Goal: Information Seeking & Learning: Learn about a topic

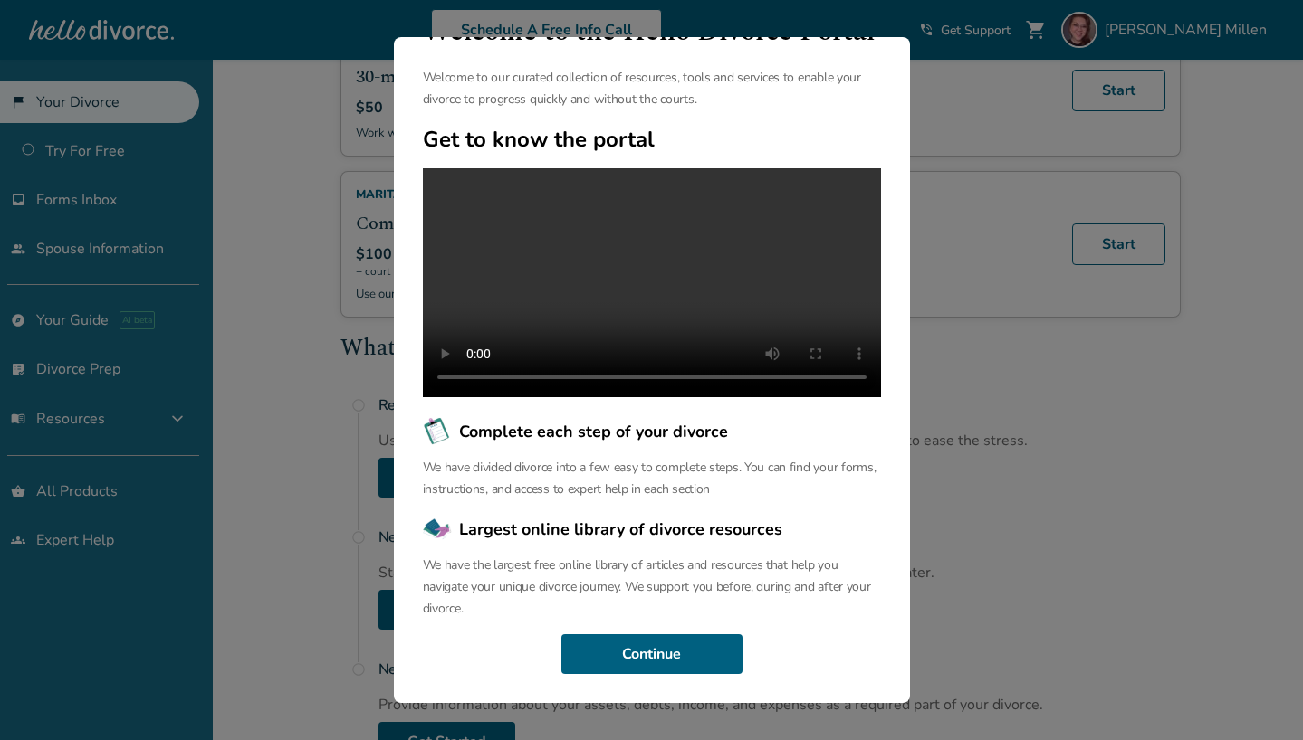
scroll to position [602, 0]
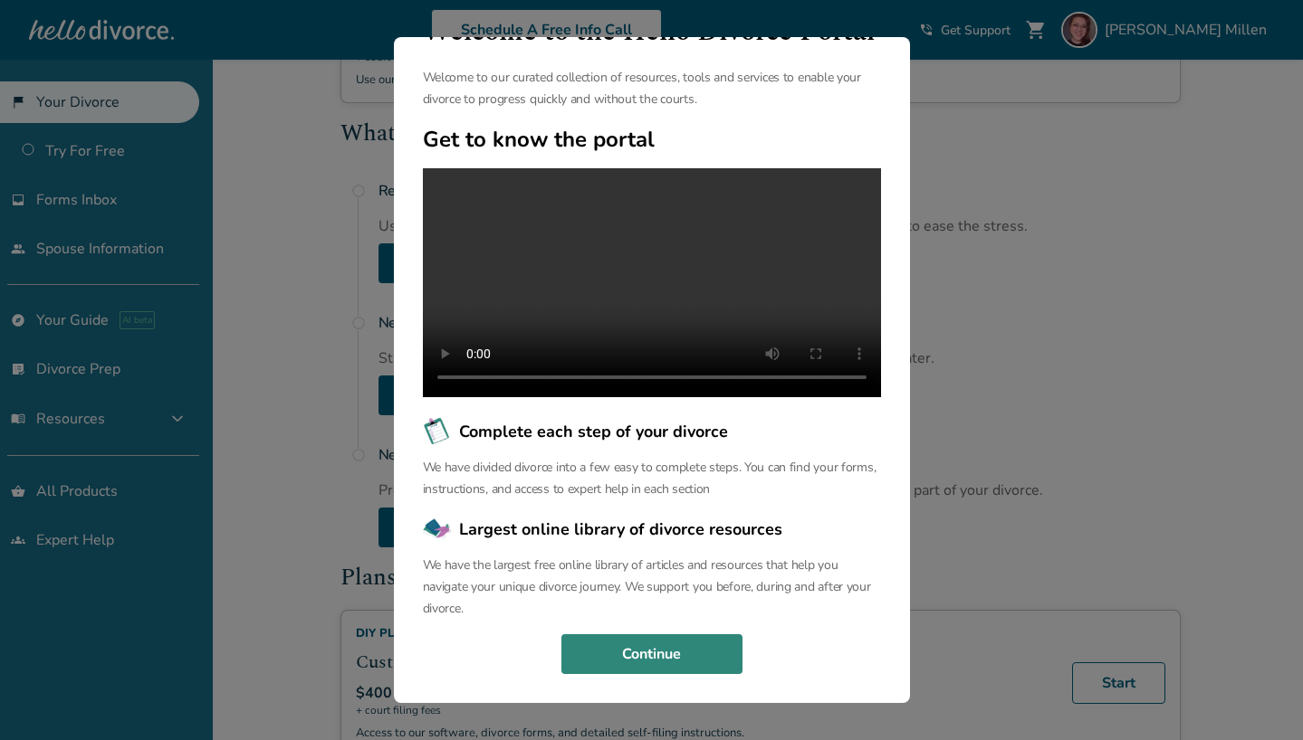
click at [670, 663] on button "Continue" at bounding box center [651, 655] width 181 height 40
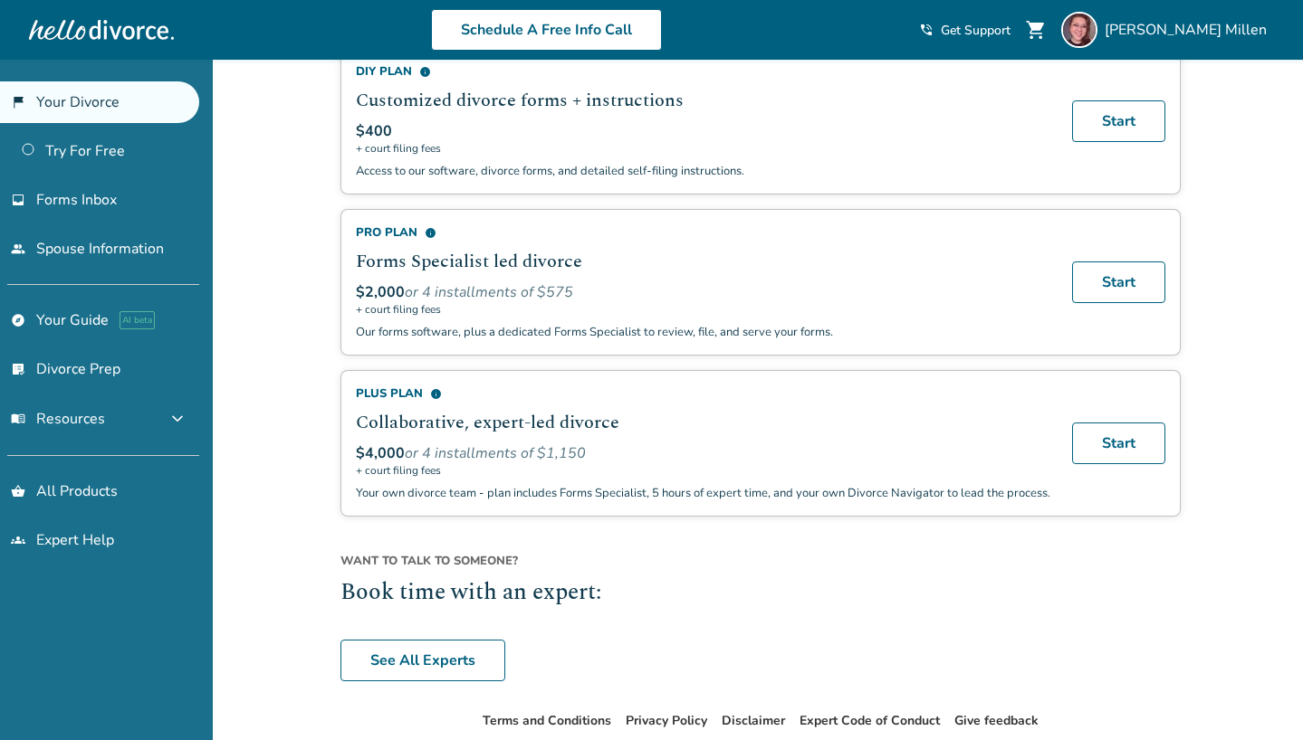
scroll to position [1270, 0]
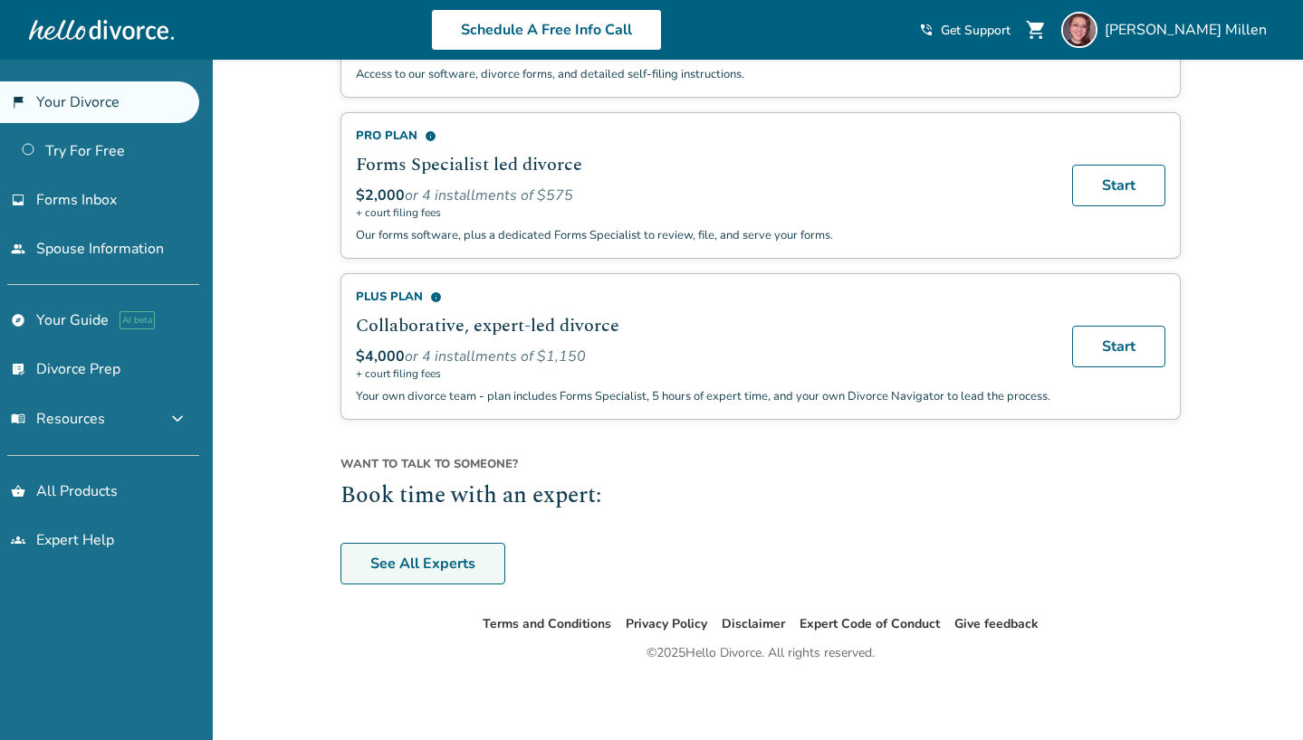
click at [438, 578] on link "See All Experts" at bounding box center [422, 564] width 165 height 42
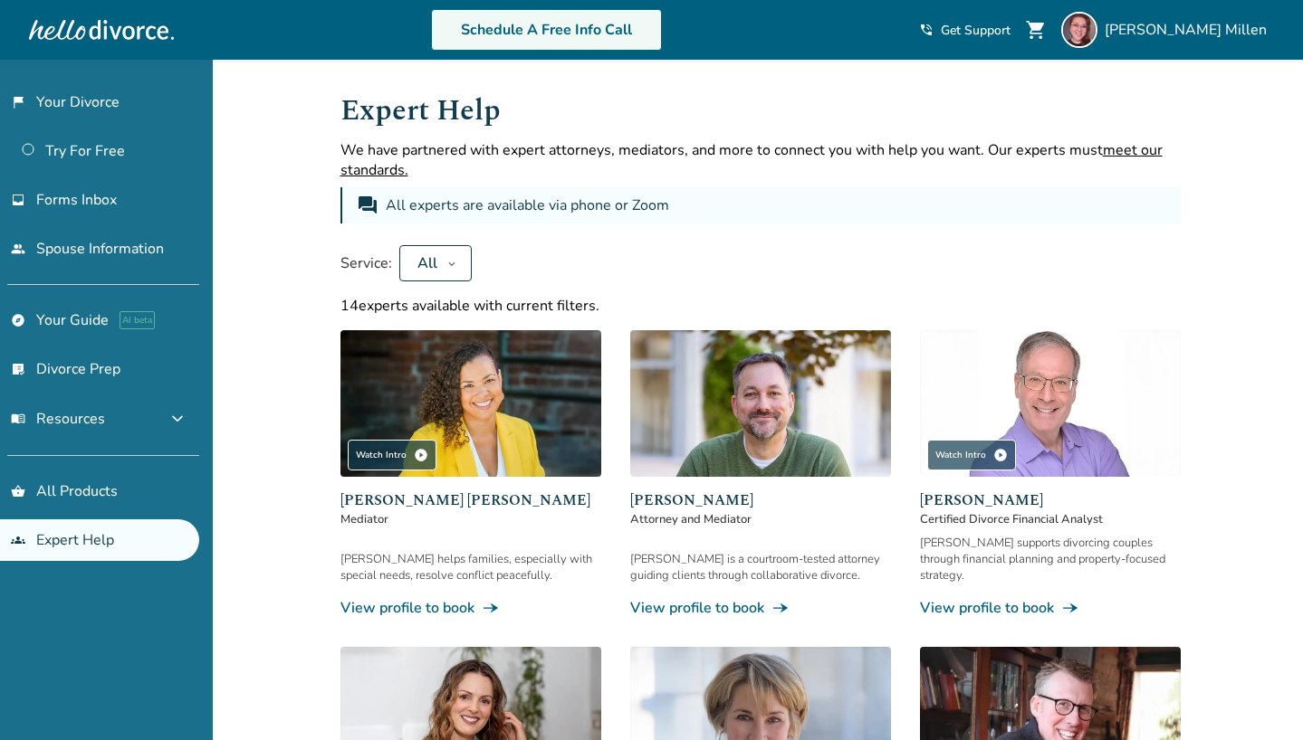
click at [621, 34] on link "Schedule A Free Info Call" at bounding box center [546, 30] width 231 height 42
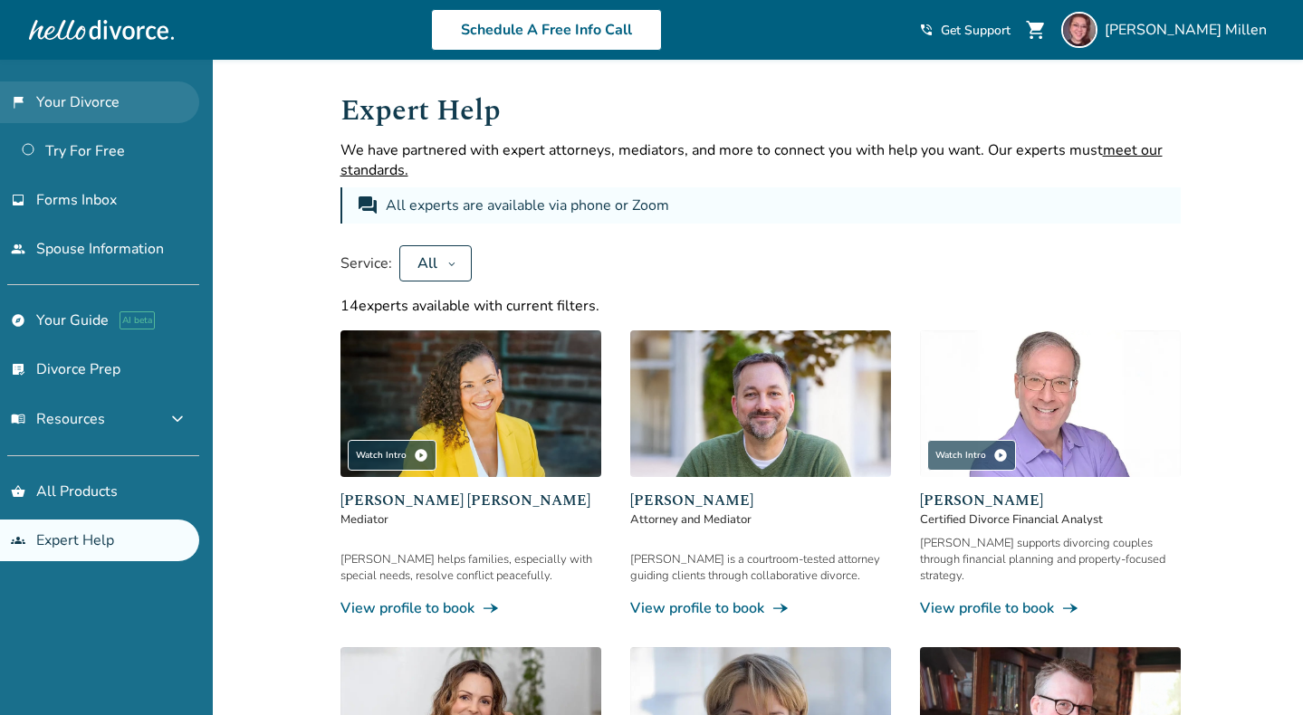
click at [84, 108] on link "flag_2 Your Divorce" at bounding box center [99, 102] width 199 height 42
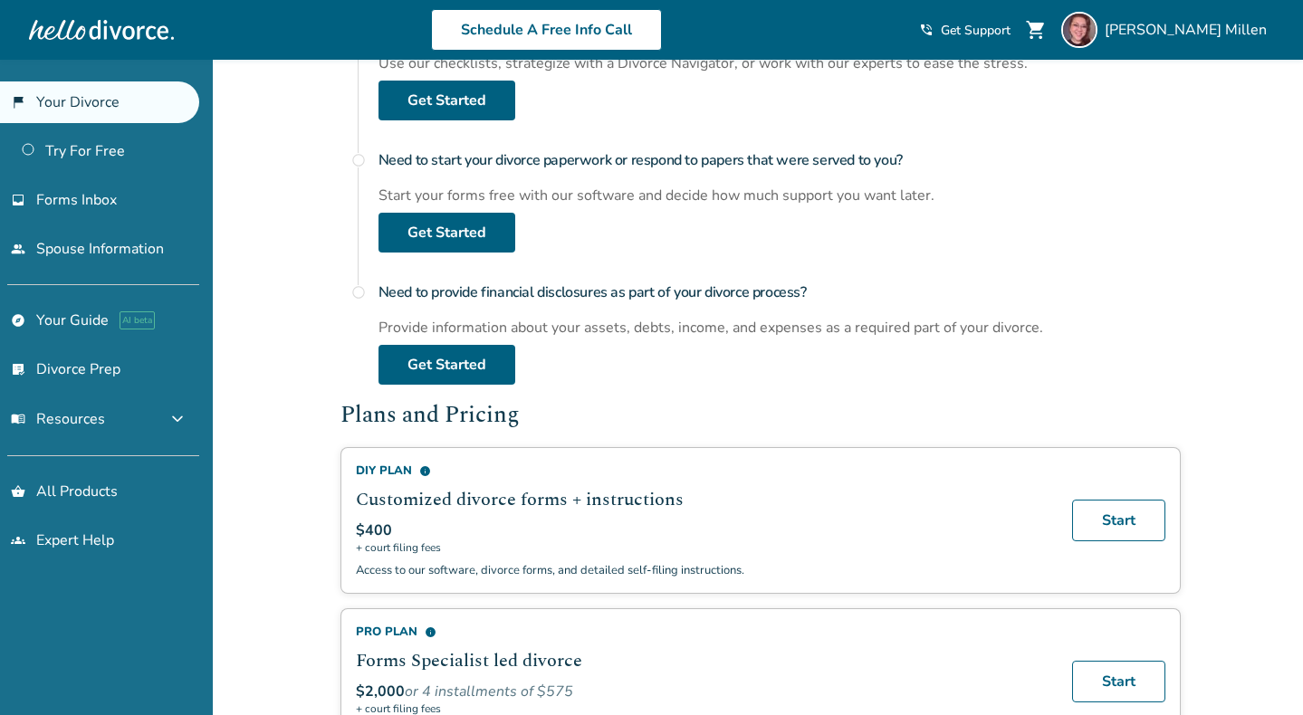
scroll to position [1032, 0]
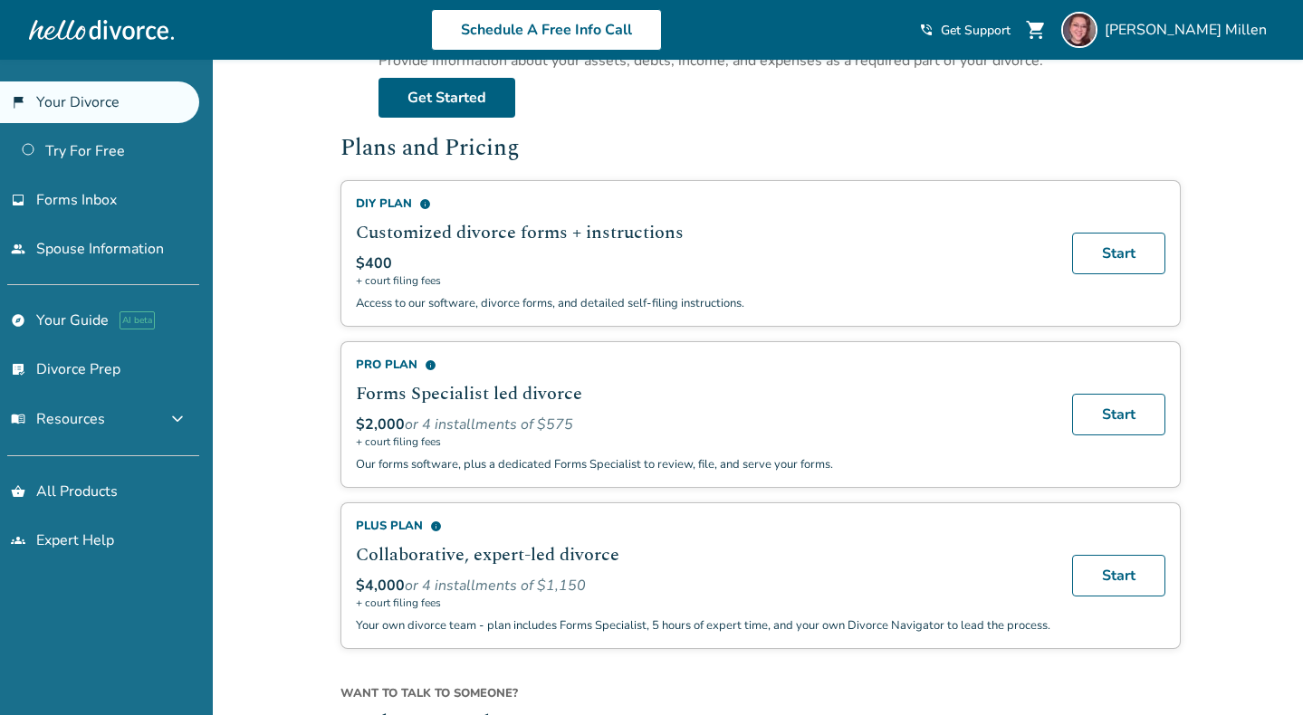
click at [425, 202] on span "info" at bounding box center [425, 204] width 12 height 12
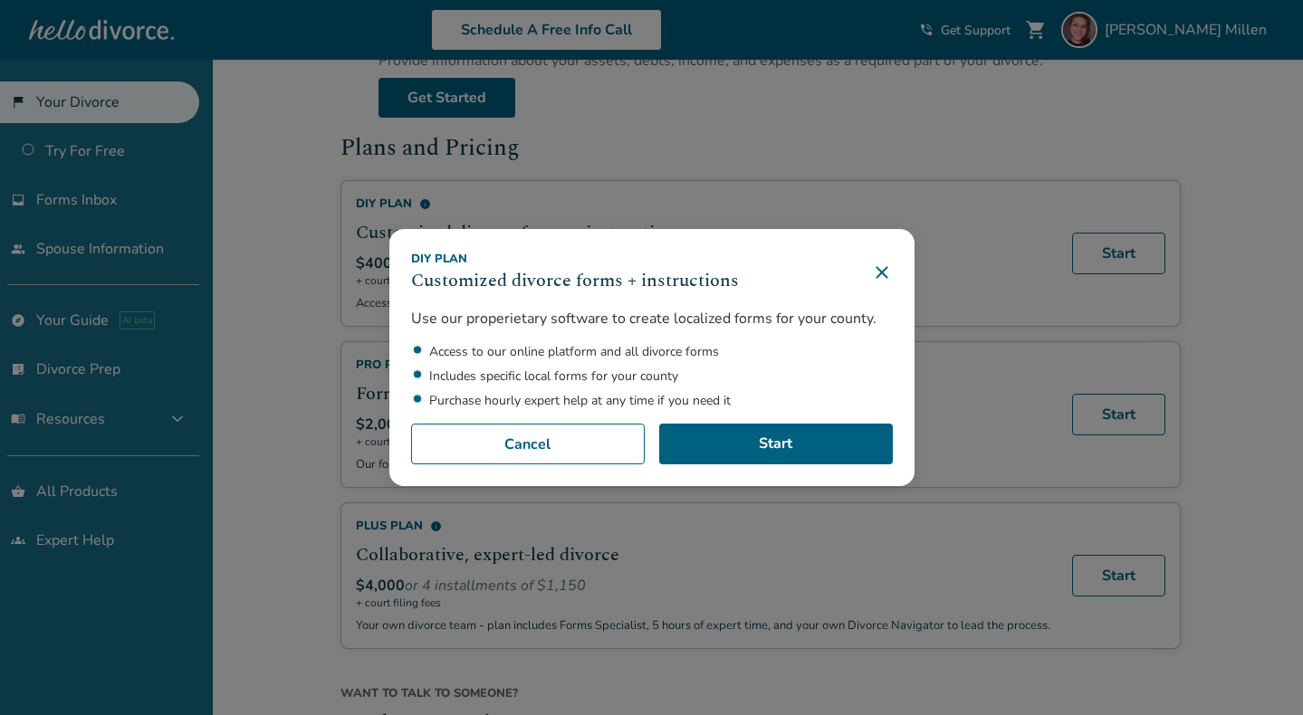
click at [883, 273] on icon at bounding box center [882, 273] width 22 height 22
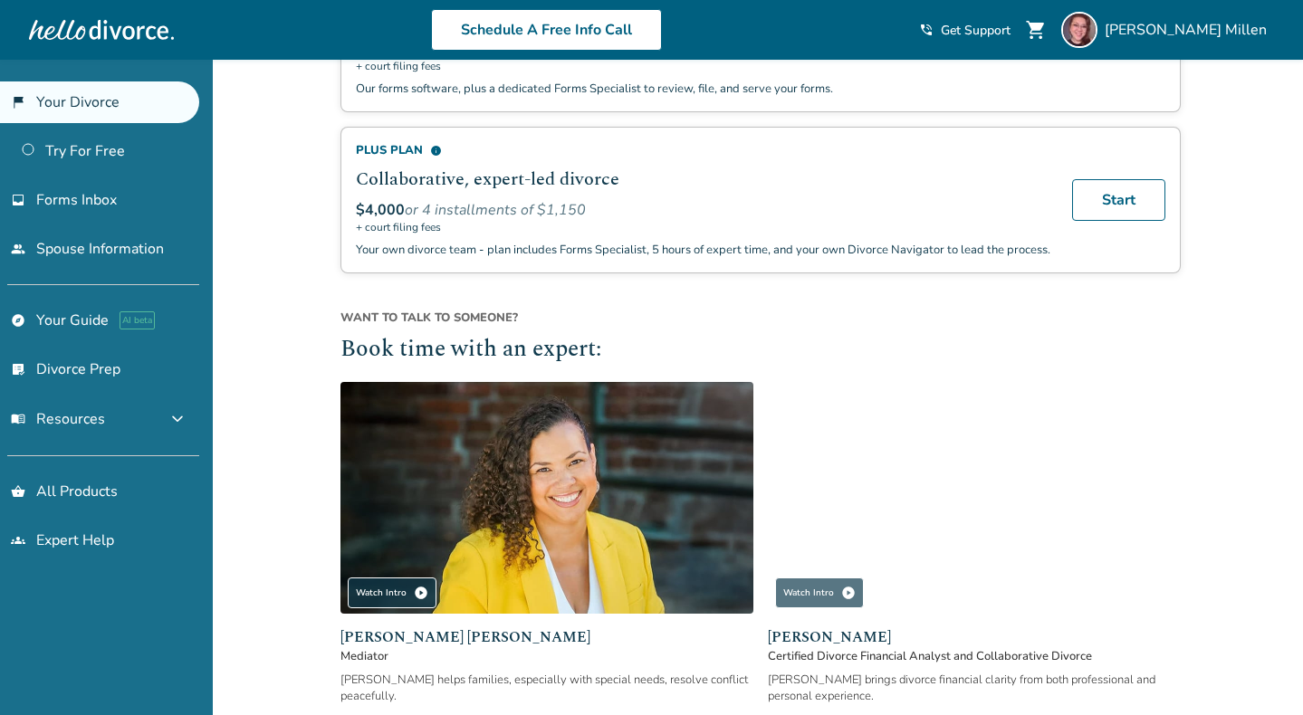
scroll to position [1657, 0]
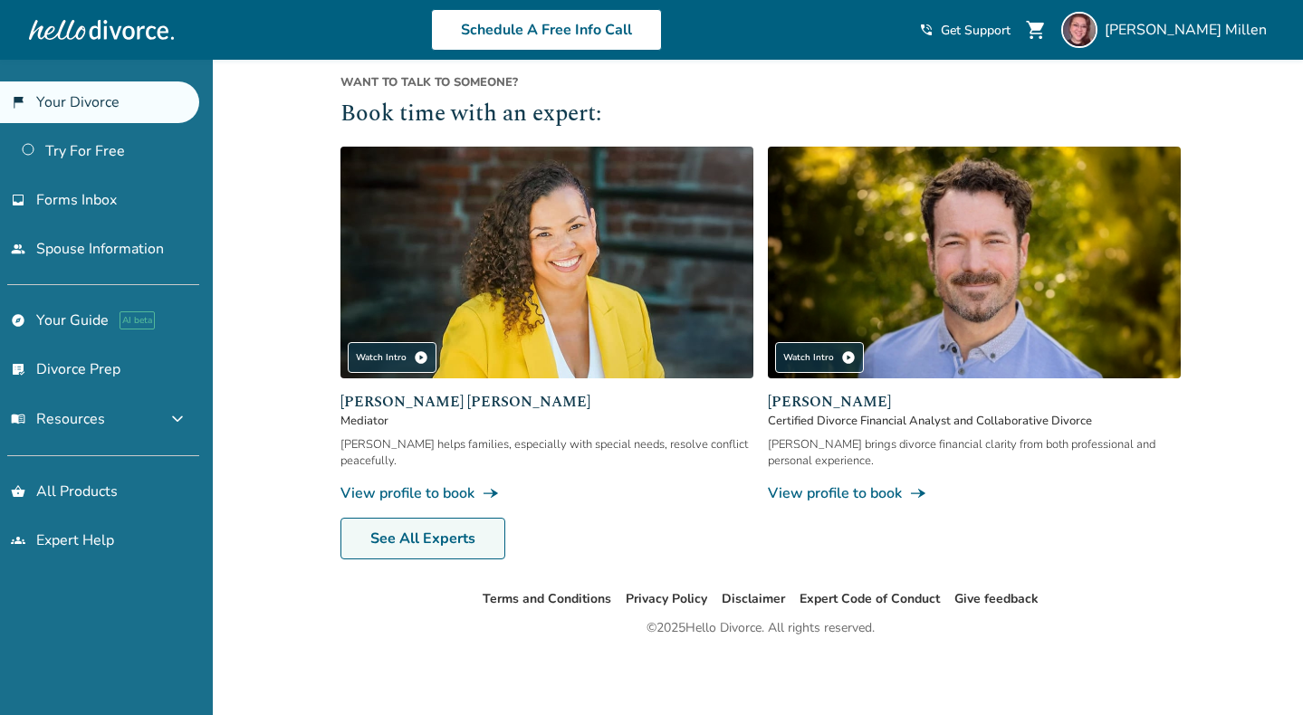
click at [430, 533] on link "See All Experts" at bounding box center [422, 539] width 165 height 42
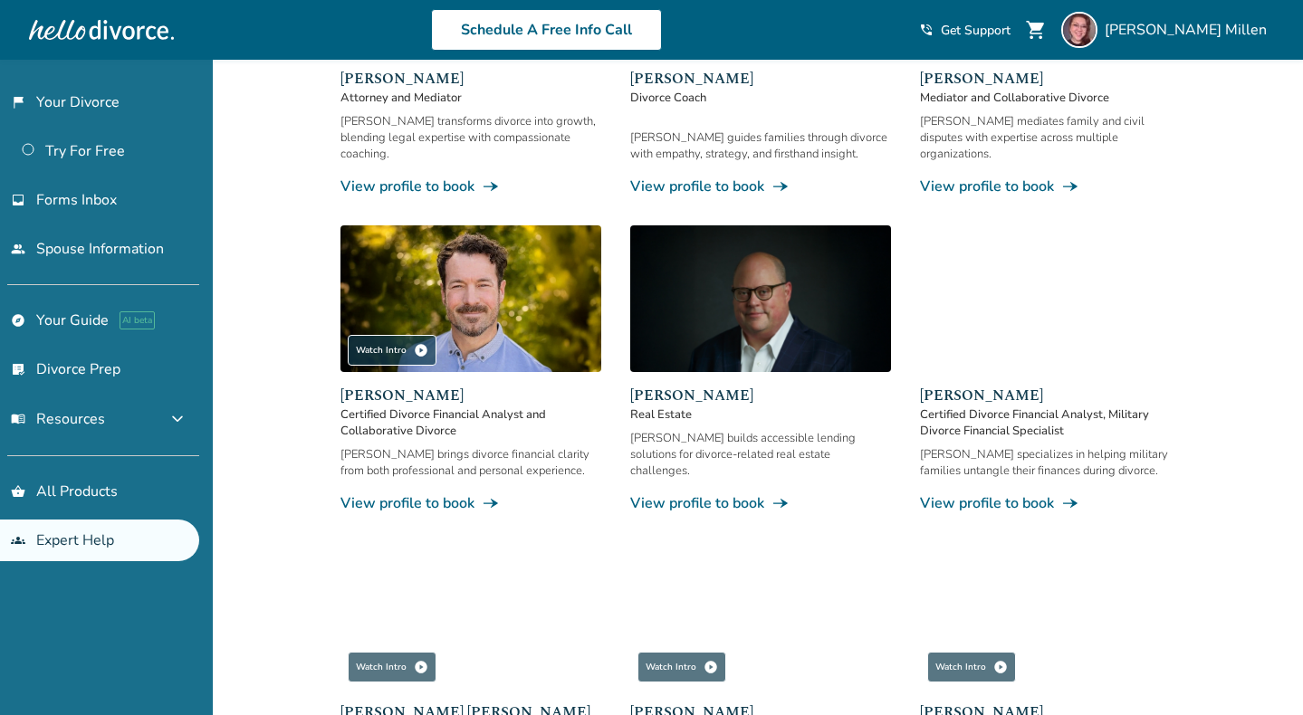
scroll to position [539, 0]
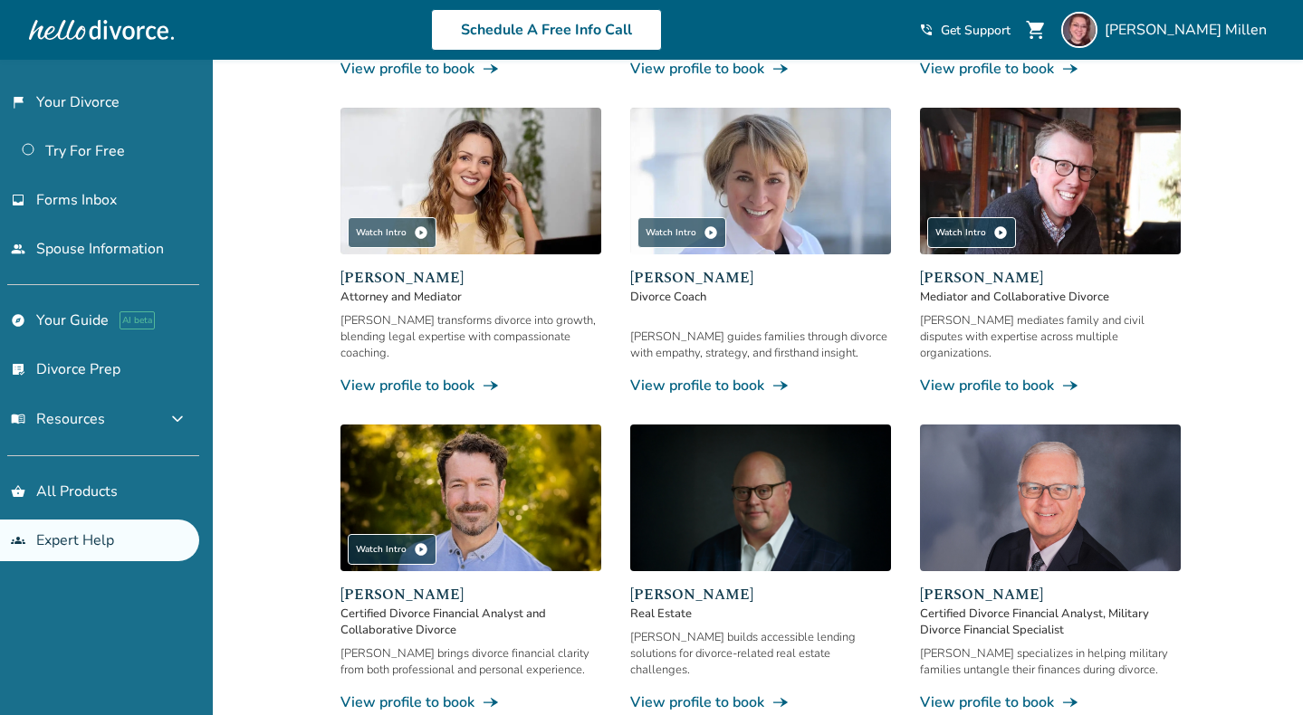
click at [509, 190] on img at bounding box center [470, 181] width 261 height 147
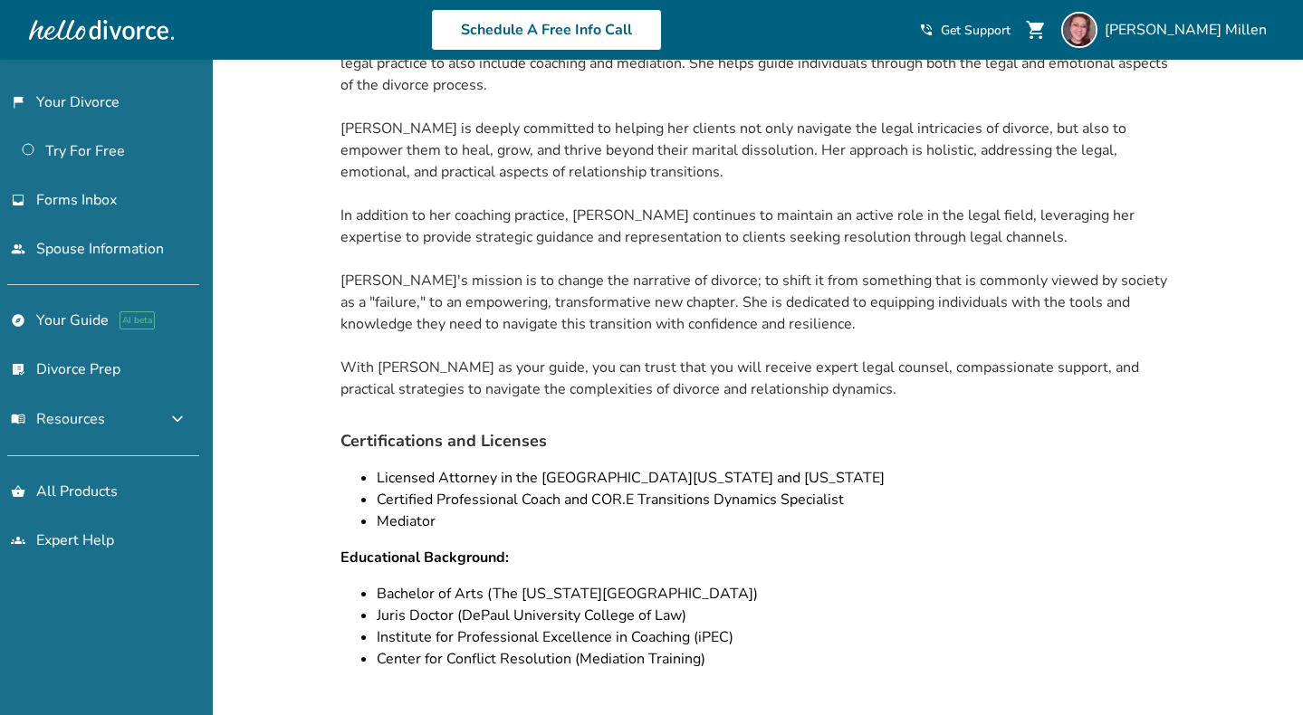
scroll to position [60, 0]
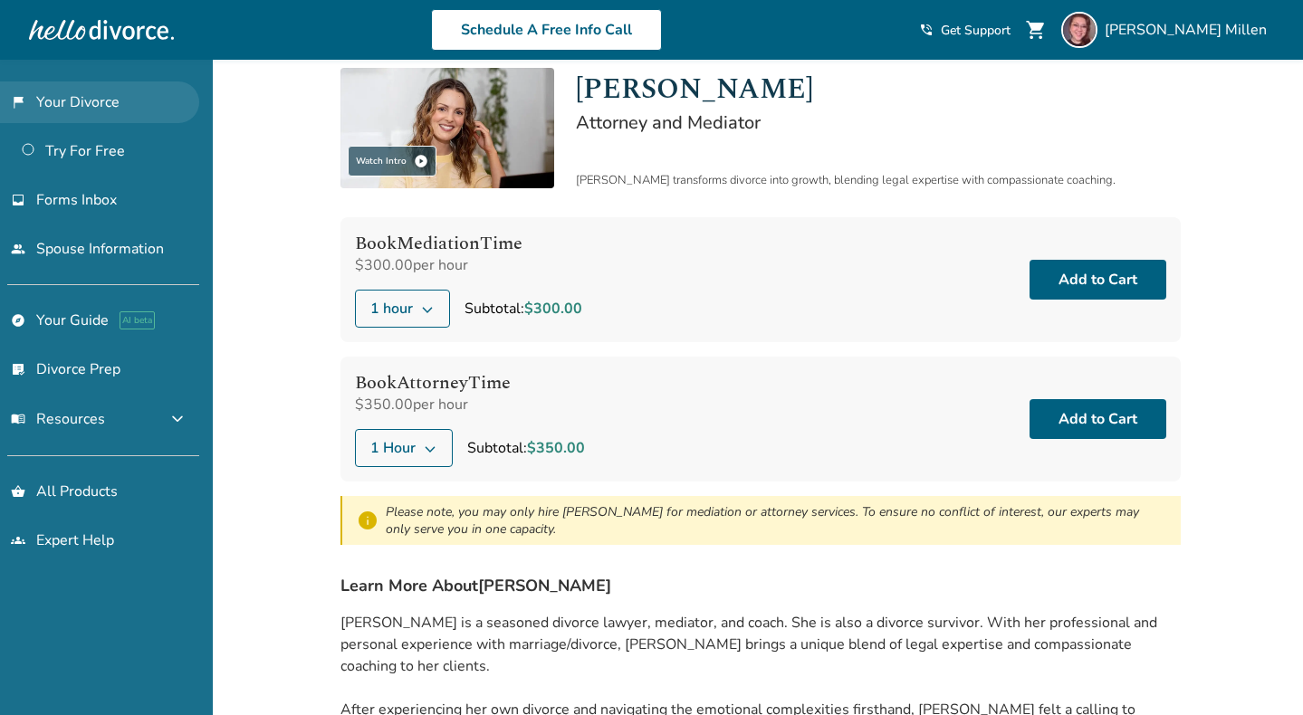
click at [77, 92] on link "flag_2 Your Divorce" at bounding box center [99, 102] width 199 height 42
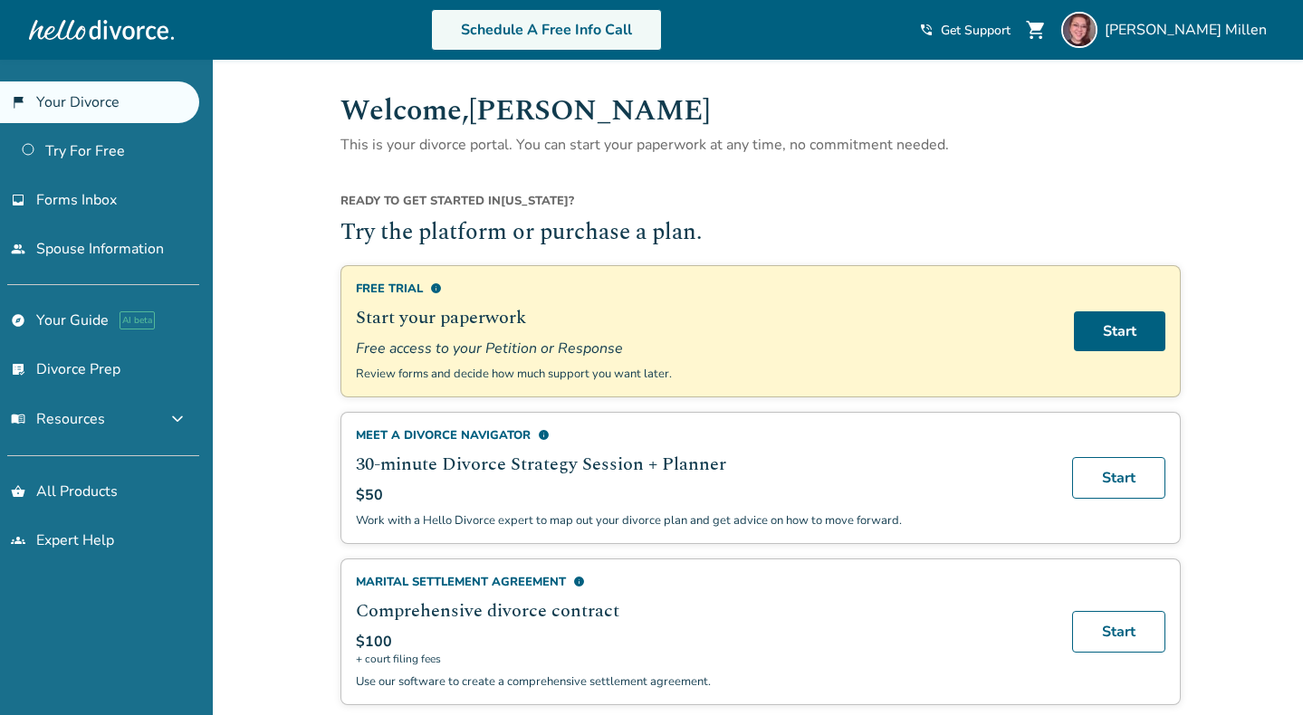
click at [636, 38] on link "Schedule A Free Info Call" at bounding box center [546, 30] width 231 height 42
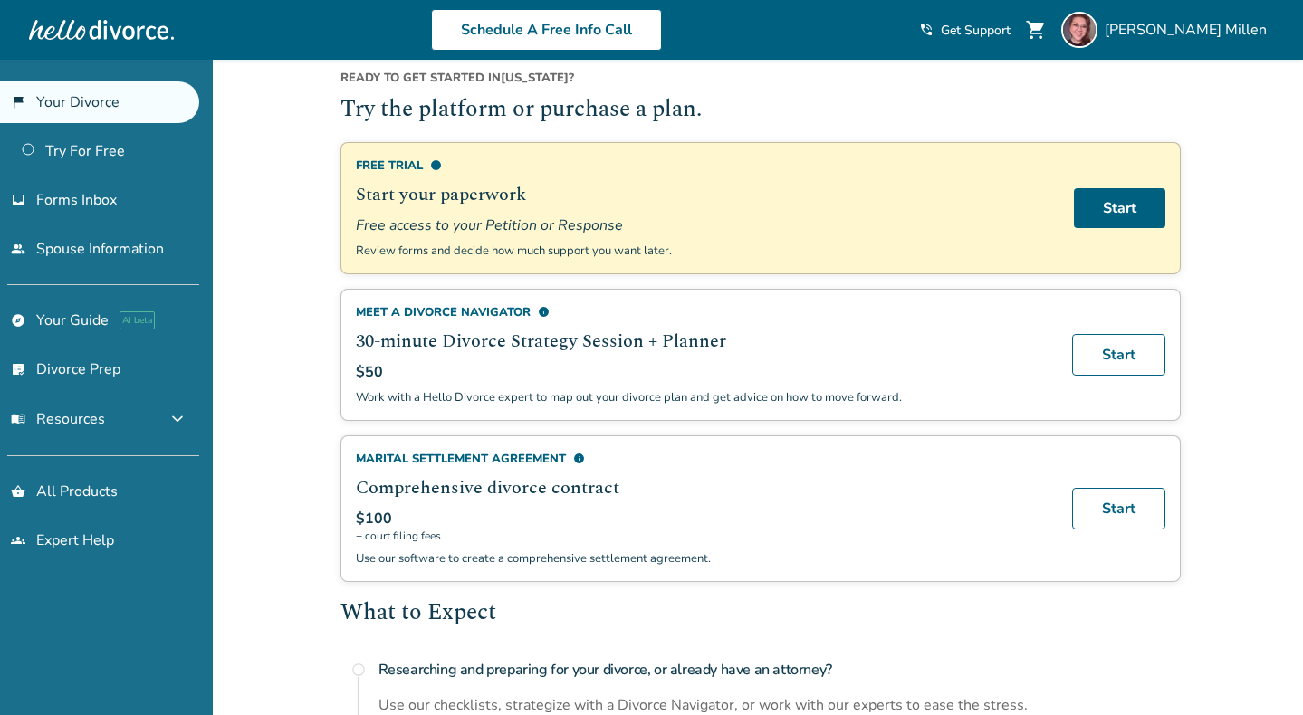
click at [813, 386] on div "Meet a divorce navigator info 30-minute Divorce Strategy Session + Planner $50 …" at bounding box center [703, 354] width 694 height 101
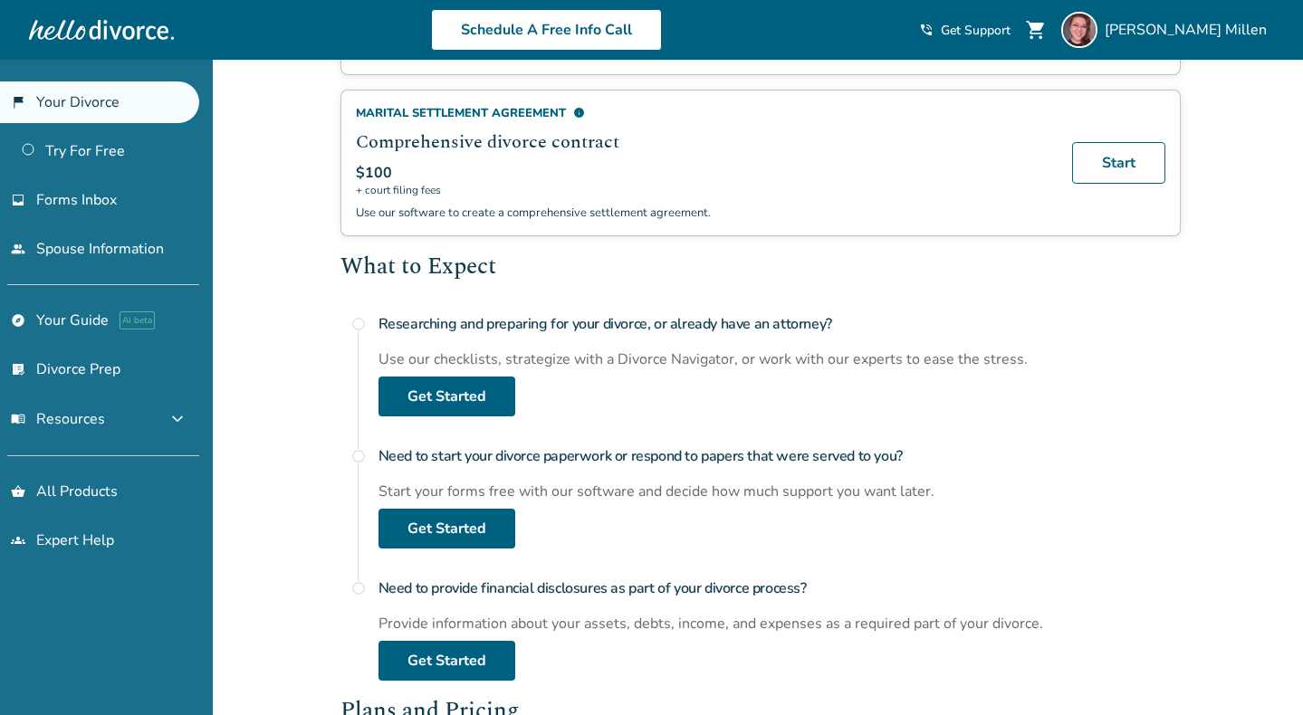
scroll to position [143, 0]
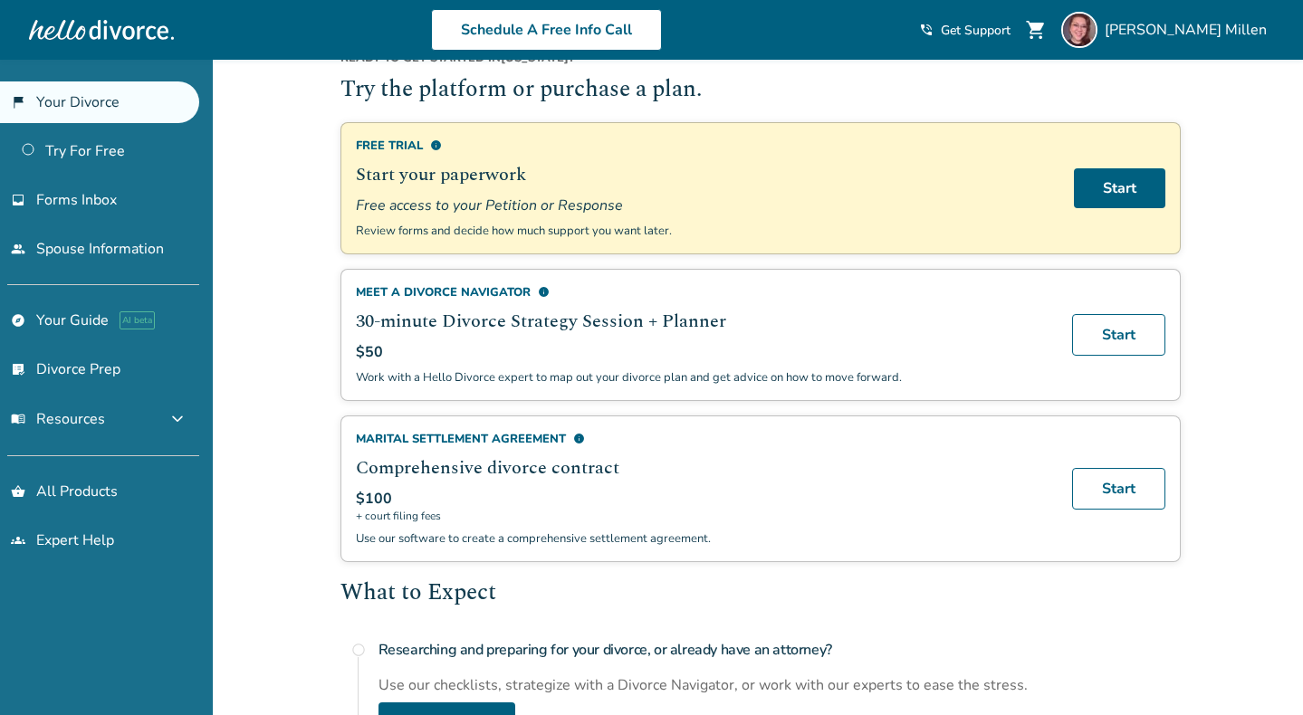
click at [580, 438] on span "info" at bounding box center [579, 439] width 12 height 12
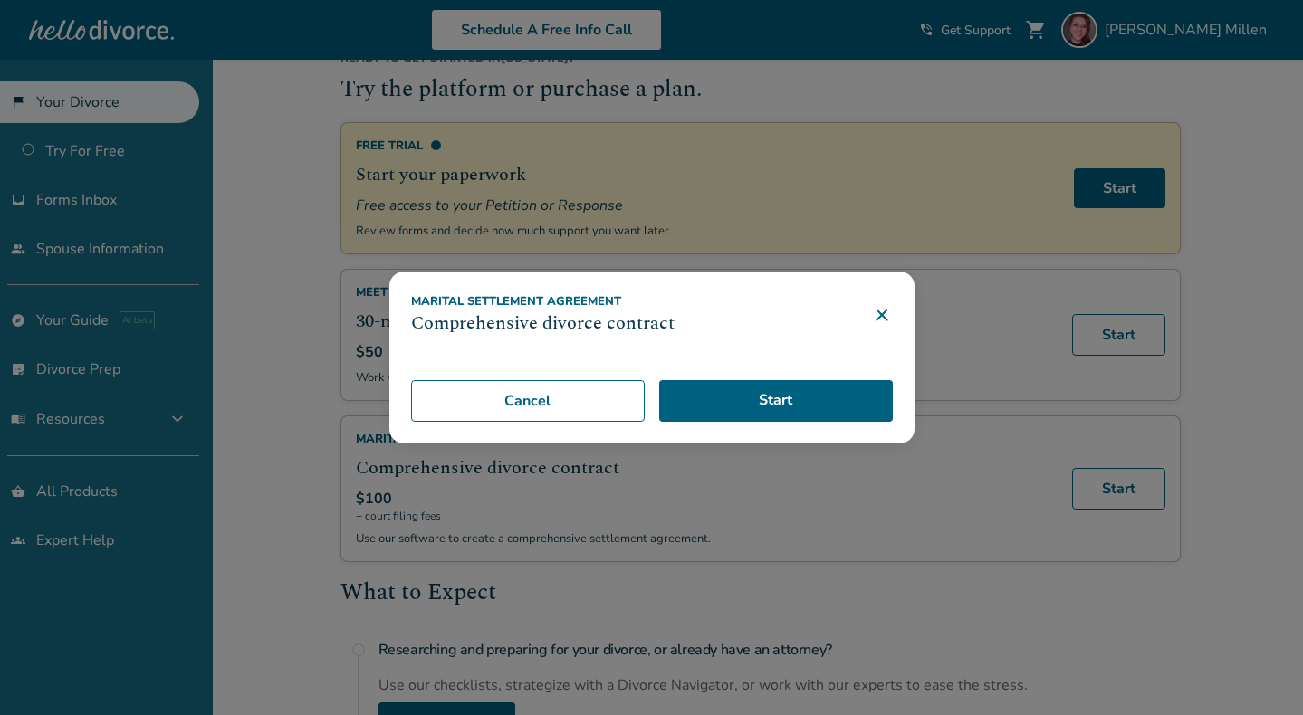
click at [892, 317] on icon at bounding box center [882, 315] width 22 height 22
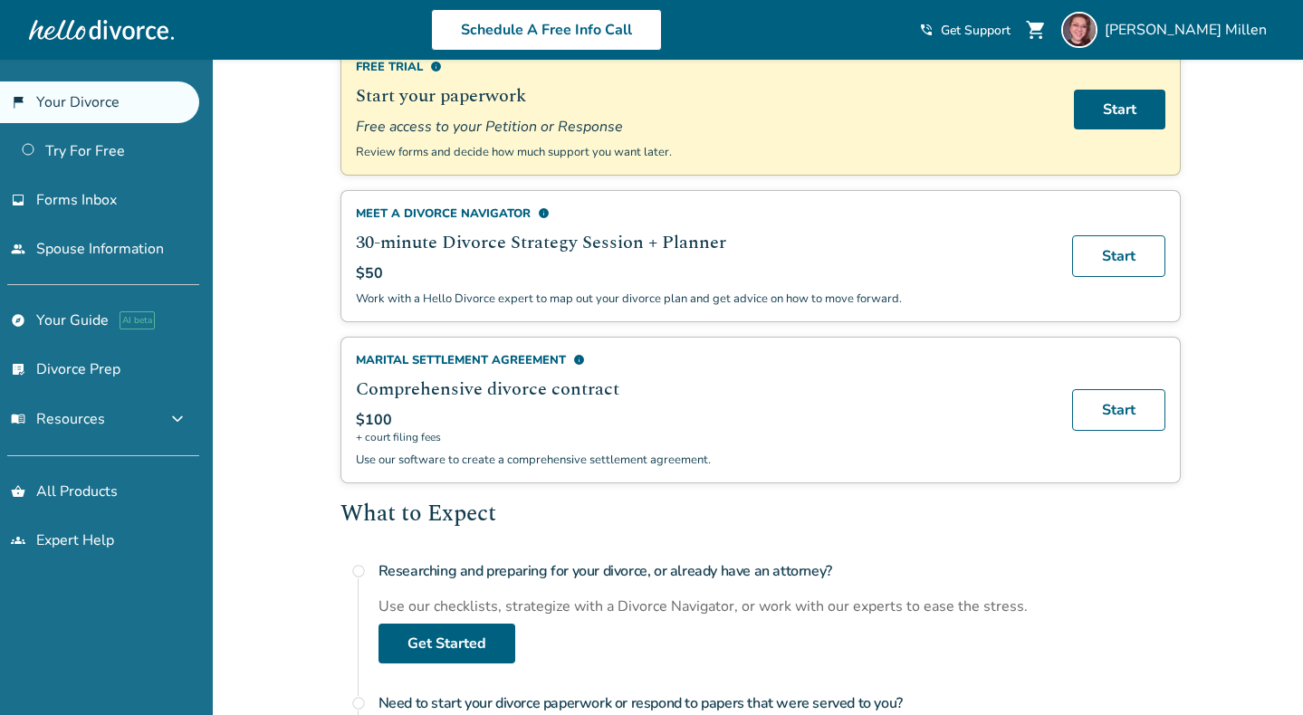
scroll to position [0, 0]
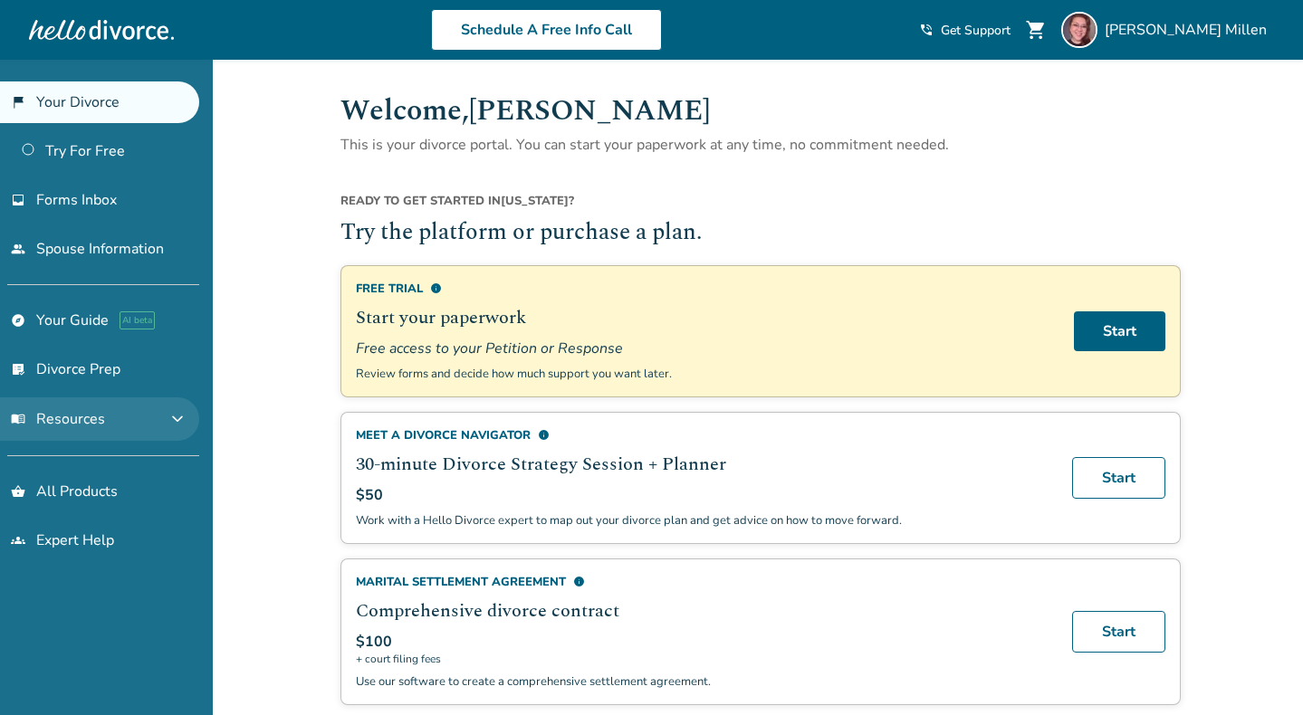
click at [155, 421] on button "menu_book Resources expand_more" at bounding box center [99, 418] width 199 height 43
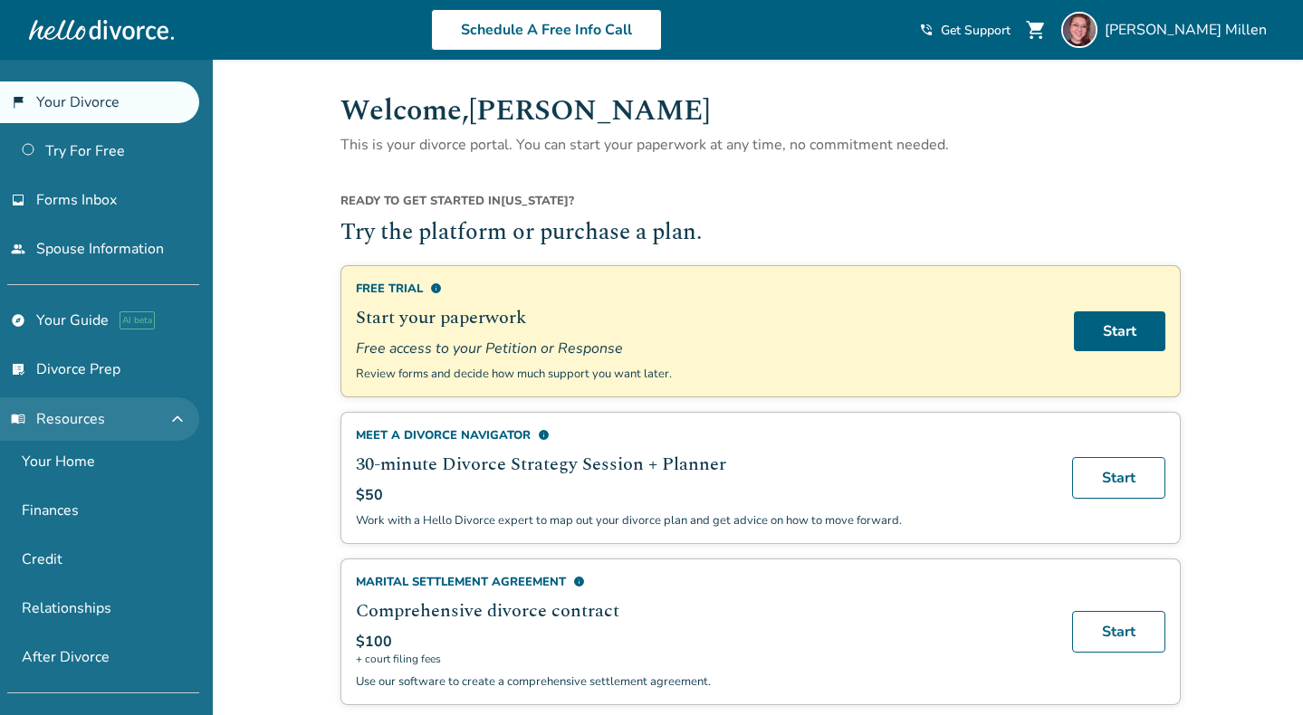
click at [139, 427] on button "menu_book Resources expand_less" at bounding box center [99, 418] width 199 height 43
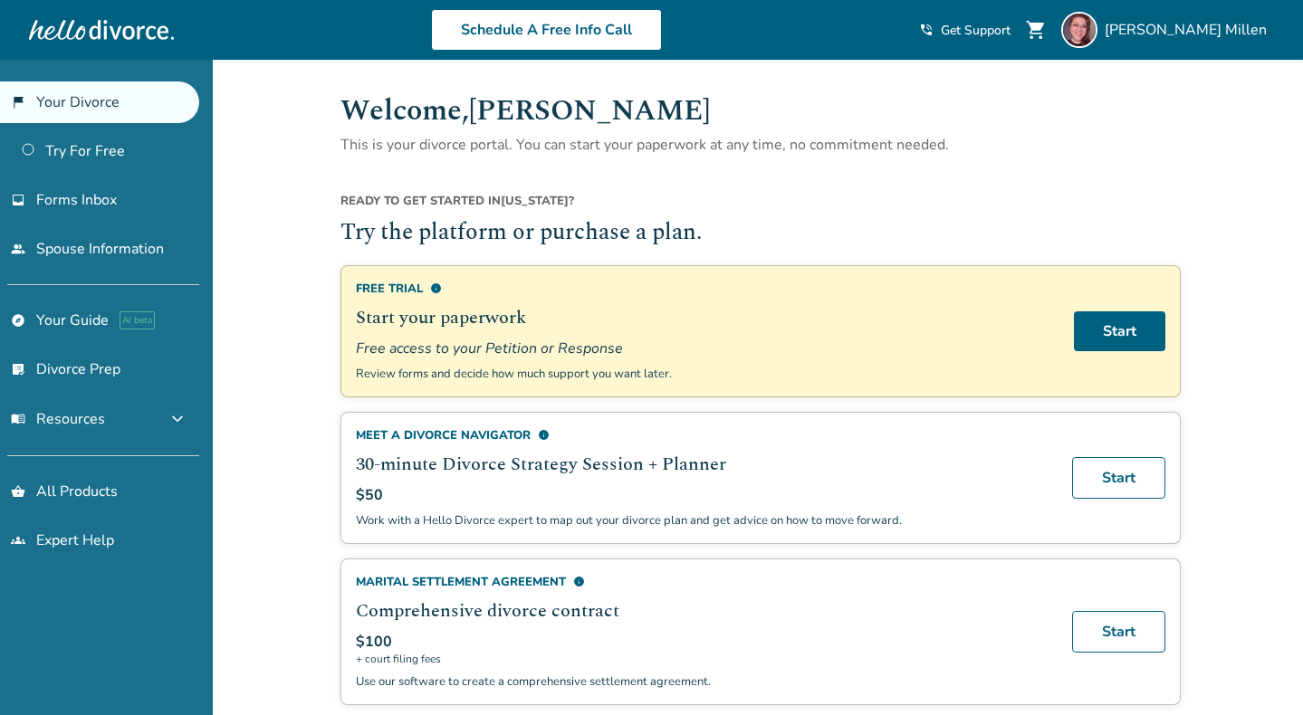
click at [58, 255] on link "people Spouse Information" at bounding box center [99, 249] width 199 height 42
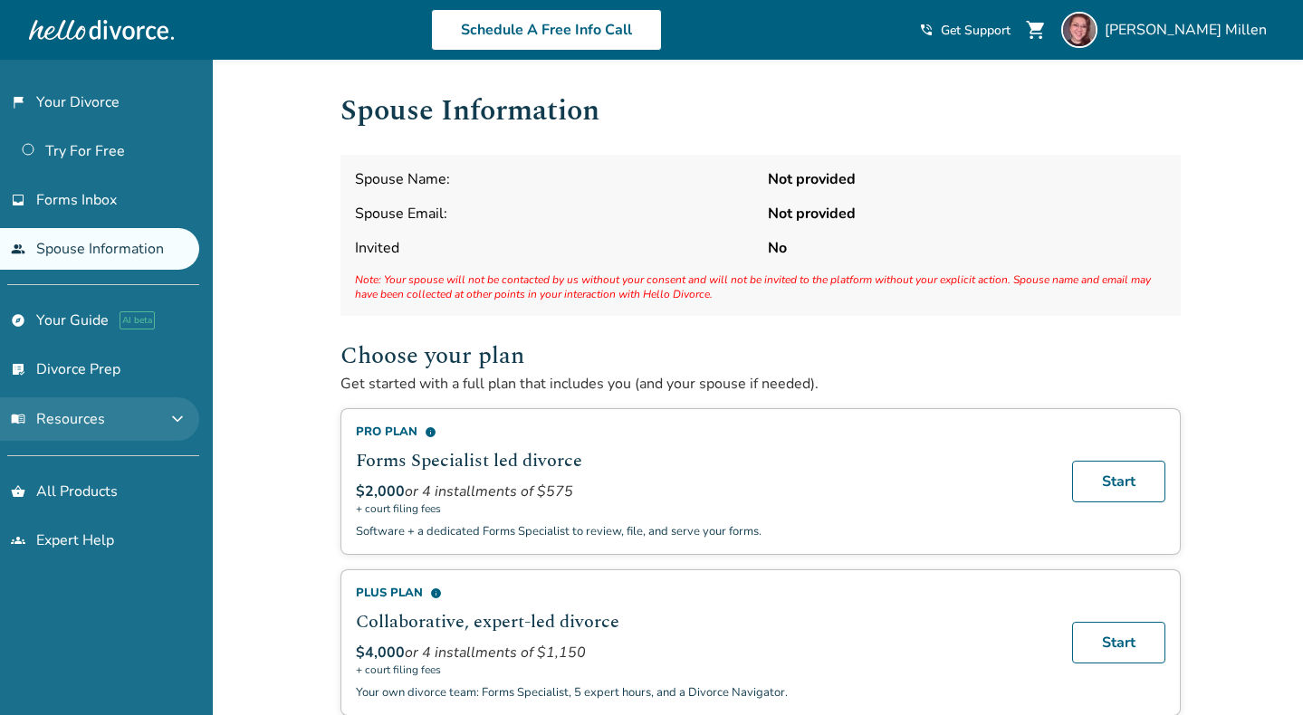
click at [89, 424] on span "menu_book Resources" at bounding box center [58, 419] width 94 height 20
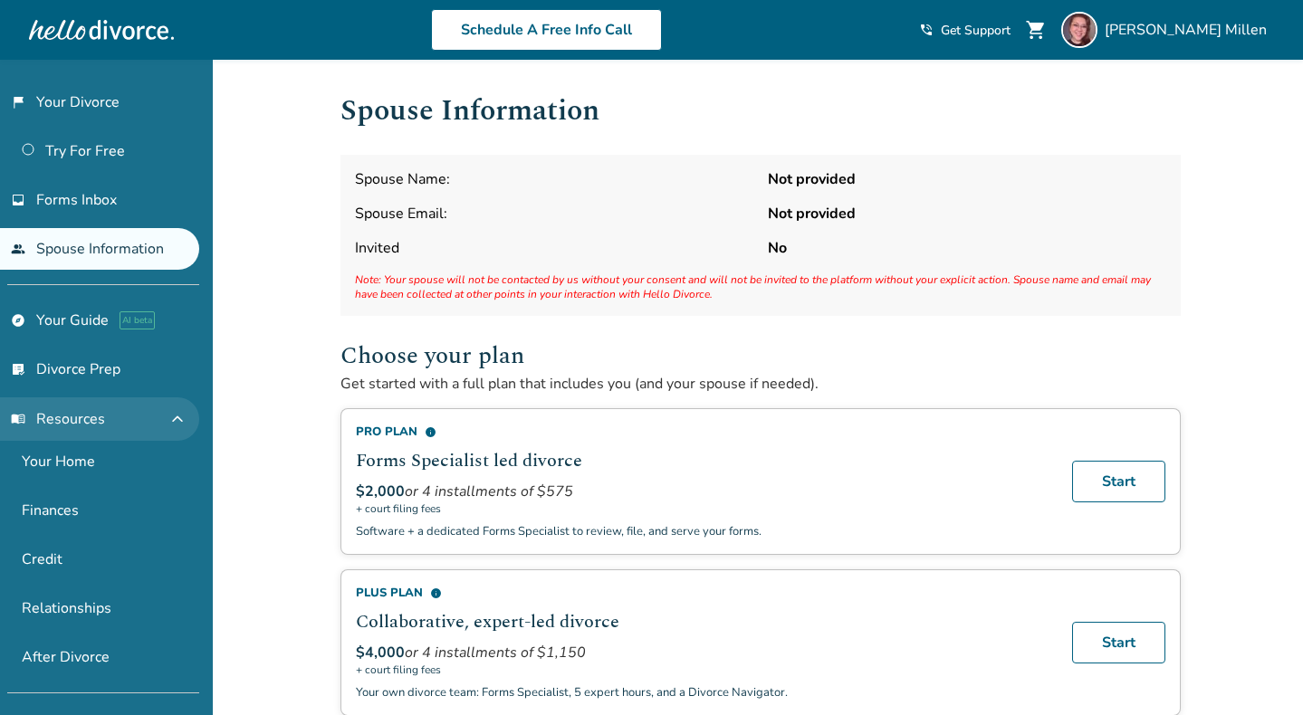
click at [89, 425] on span "menu_book Resources" at bounding box center [58, 419] width 94 height 20
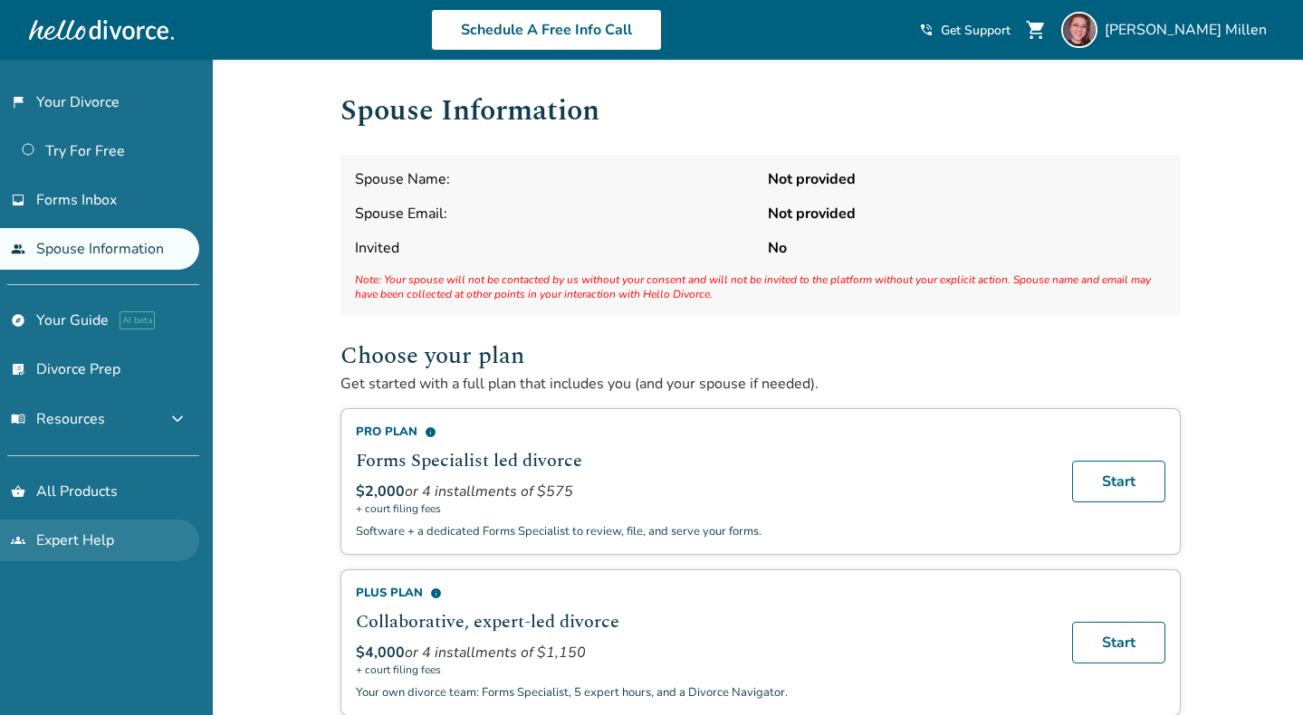
click at [75, 540] on link "groups Expert Help" at bounding box center [99, 541] width 199 height 42
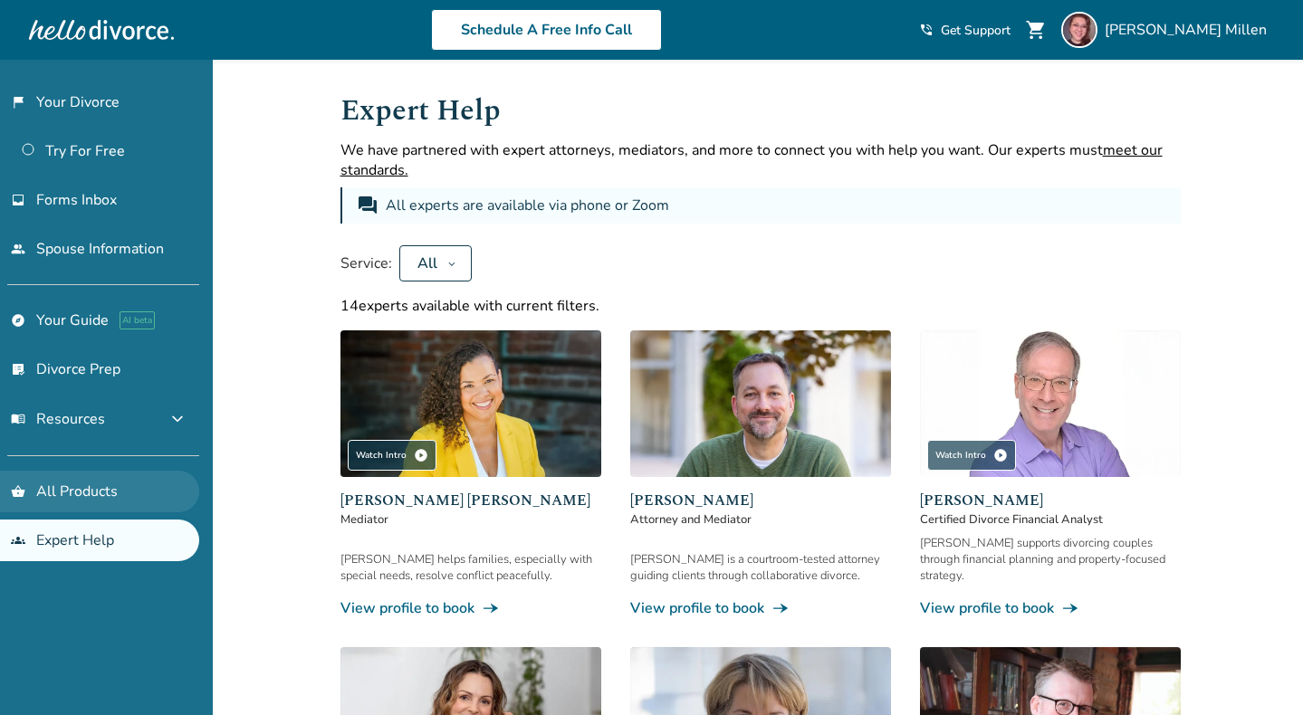
click at [81, 504] on link "shopping_basket All Products" at bounding box center [99, 492] width 199 height 42
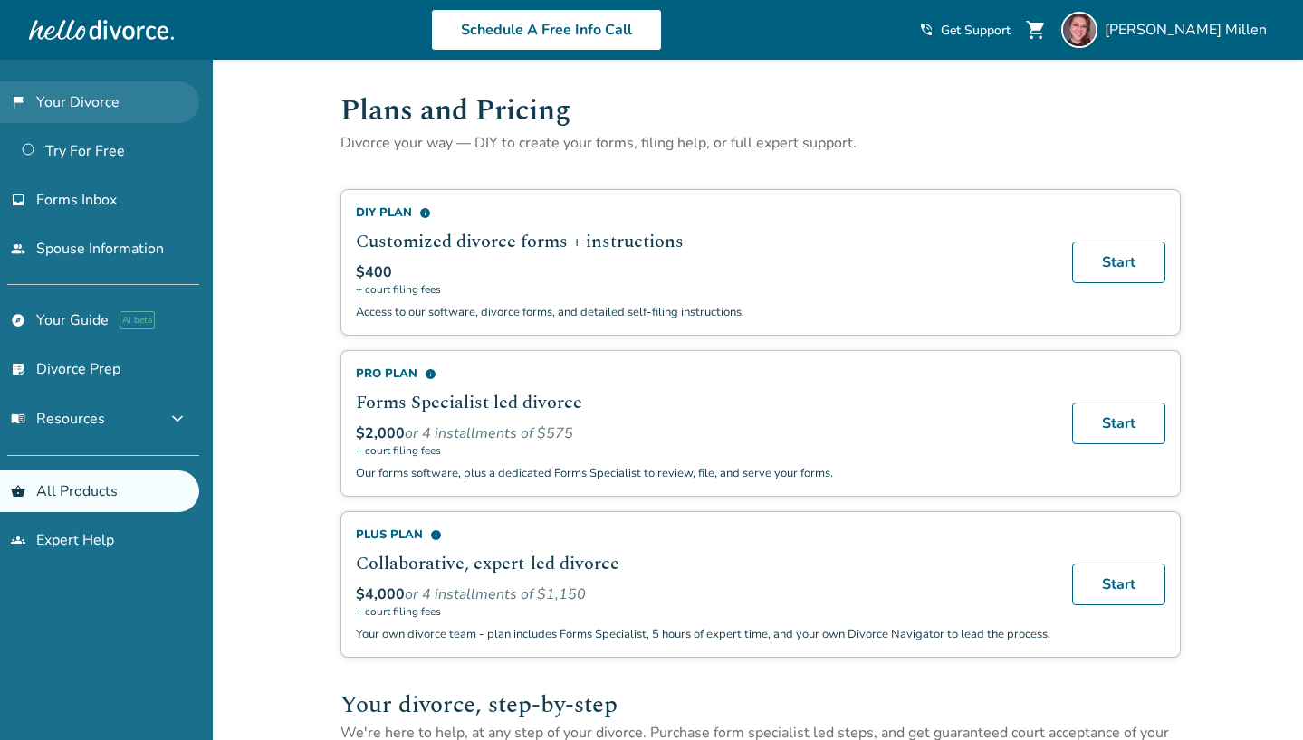
click at [79, 96] on link "flag_2 Your Divorce" at bounding box center [99, 102] width 199 height 42
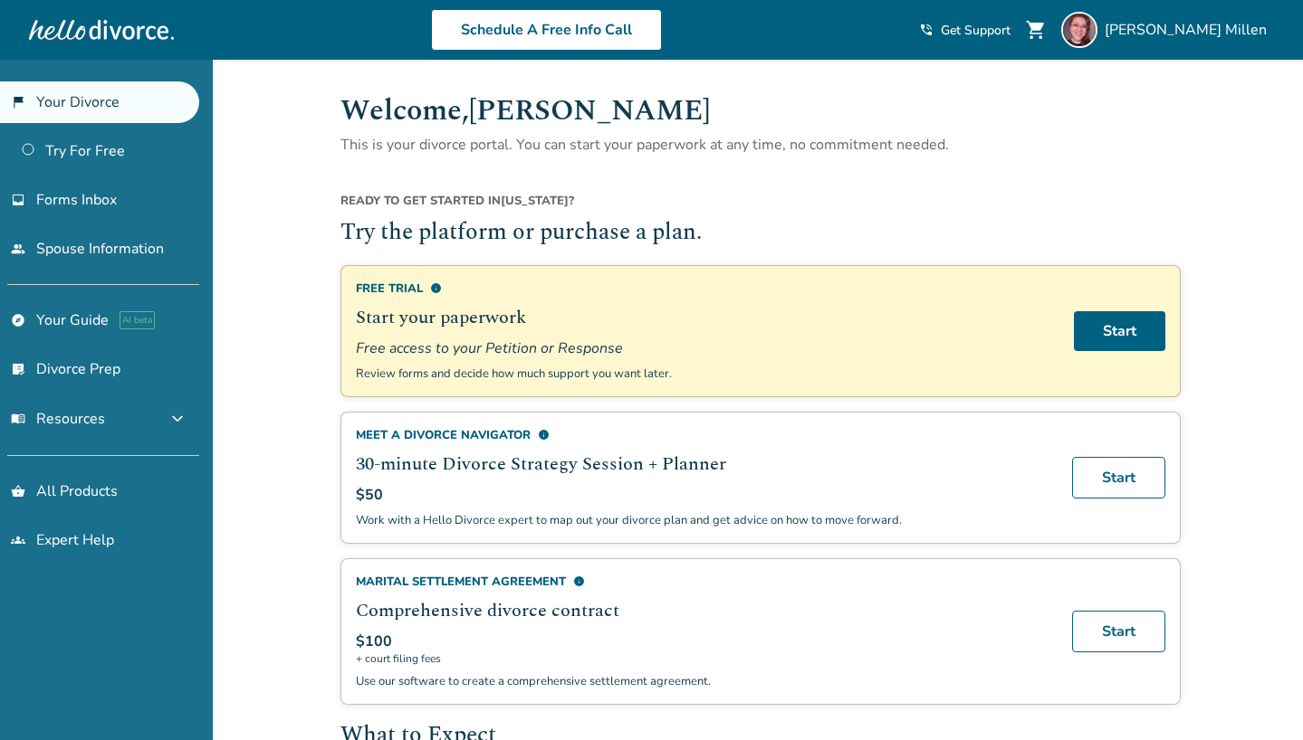
scroll to position [28, 0]
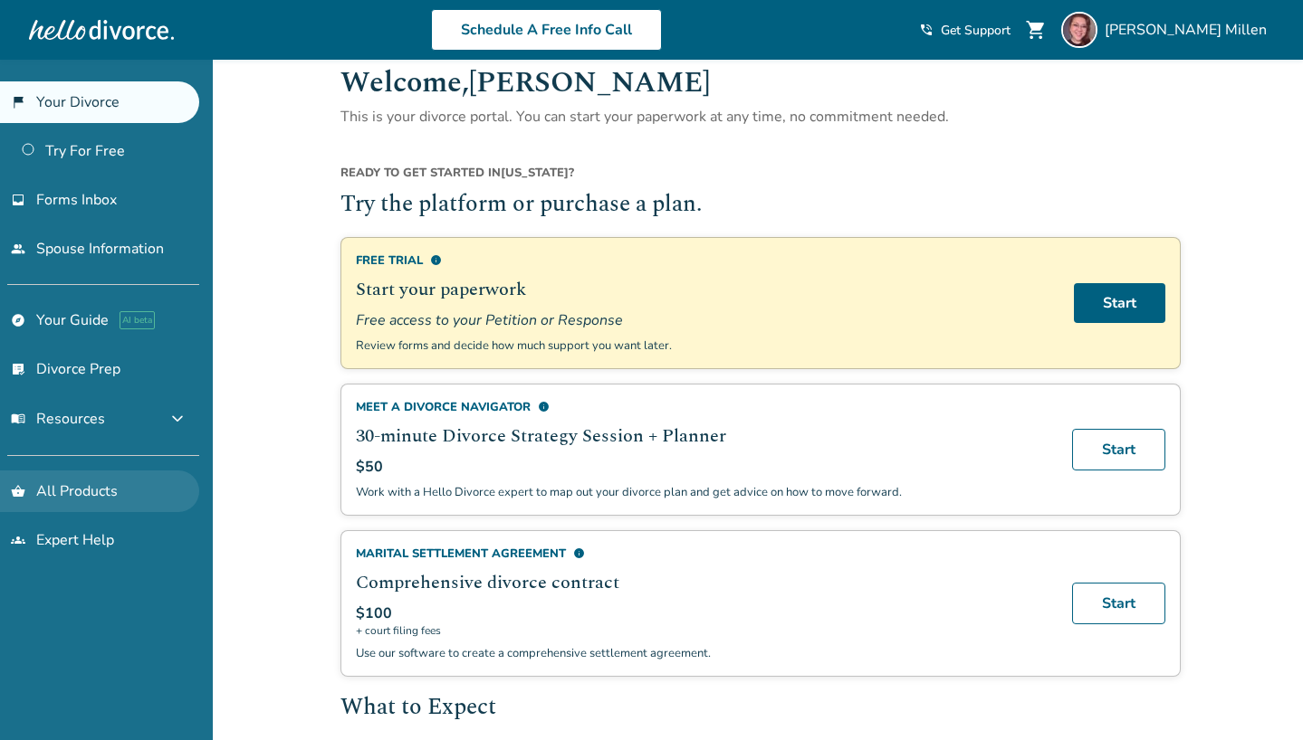
click at [105, 501] on link "shopping_basket All Products" at bounding box center [99, 492] width 199 height 42
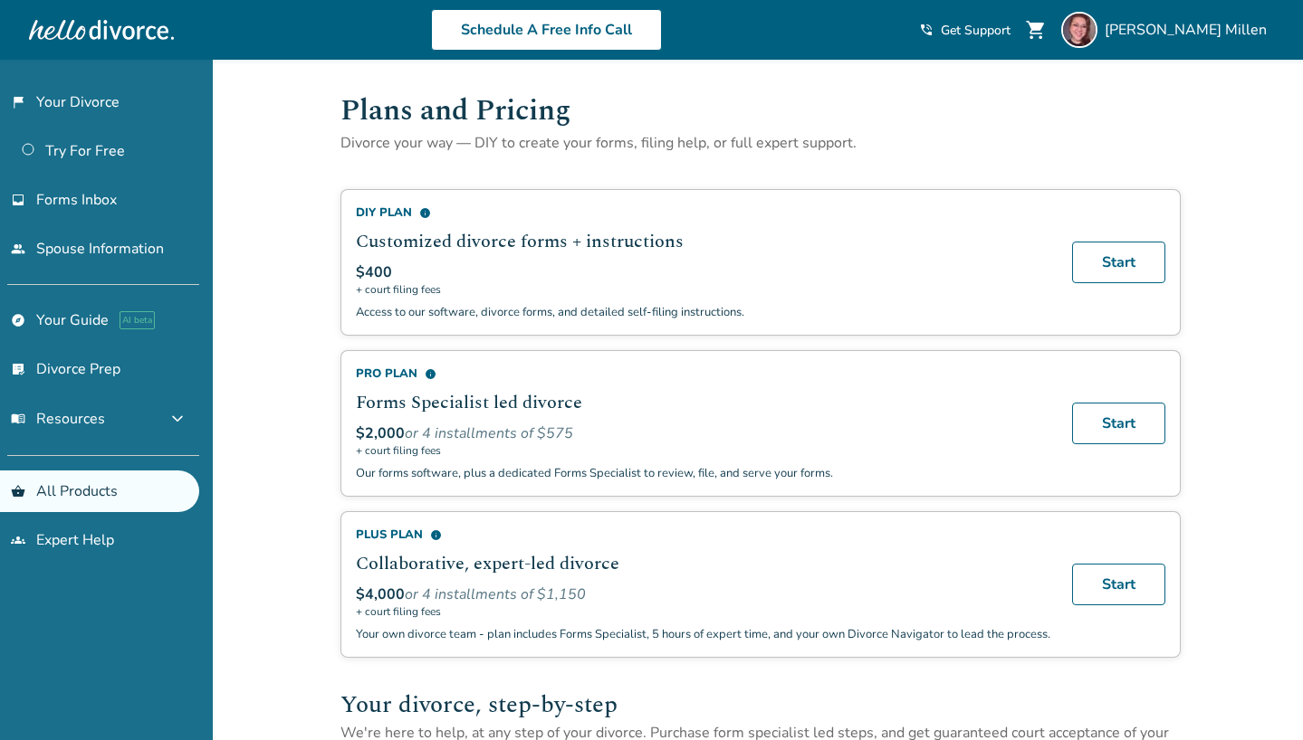
click at [429, 376] on span "info" at bounding box center [431, 374] width 12 height 12
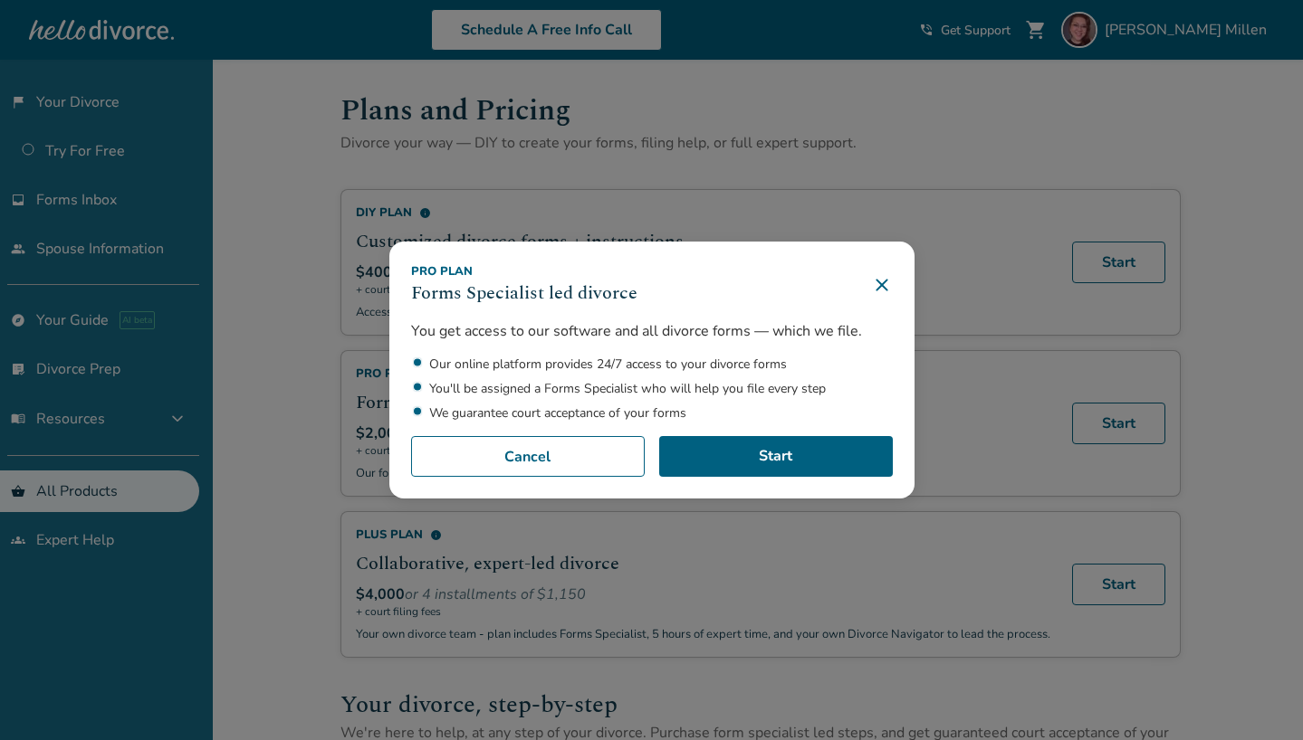
click at [883, 286] on icon at bounding box center [882, 285] width 22 height 22
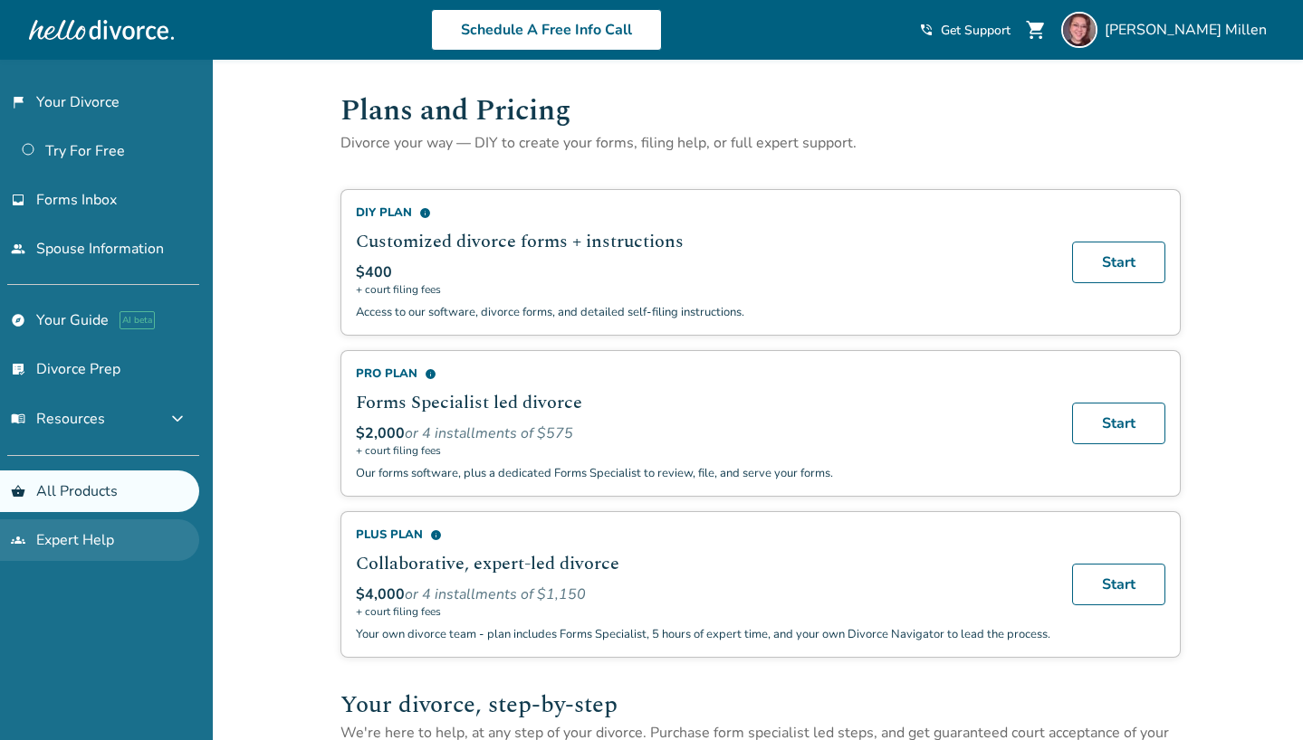
click at [52, 544] on link "groups Expert Help" at bounding box center [99, 541] width 199 height 42
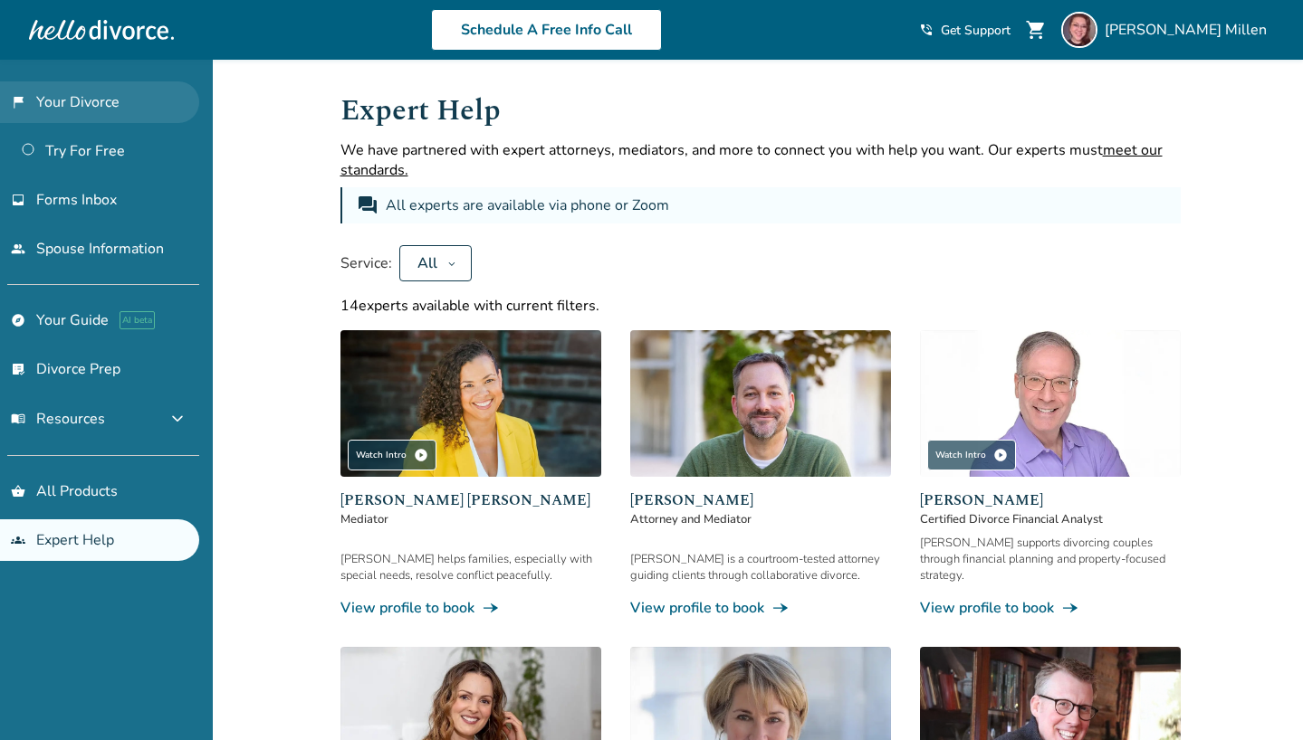
click at [86, 103] on link "flag_2 Your Divorce" at bounding box center [99, 102] width 199 height 42
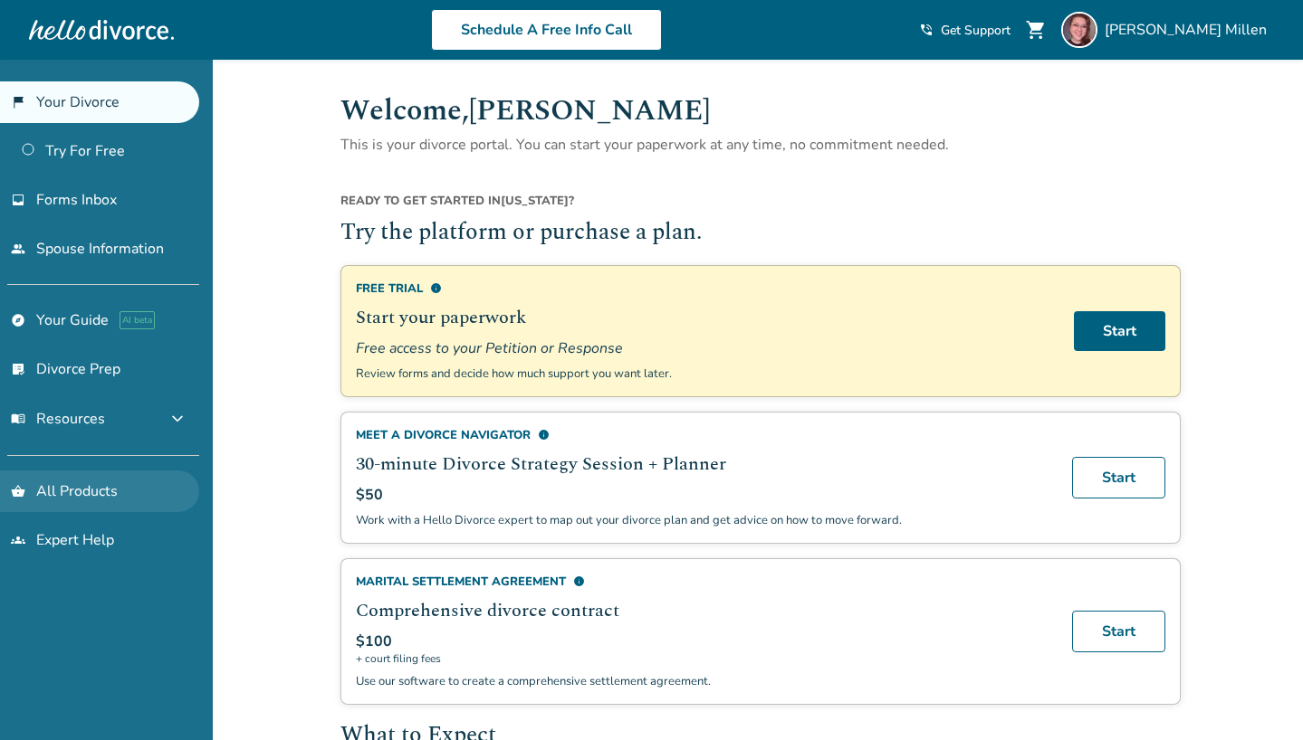
click at [70, 500] on link "shopping_basket All Products" at bounding box center [99, 492] width 199 height 42
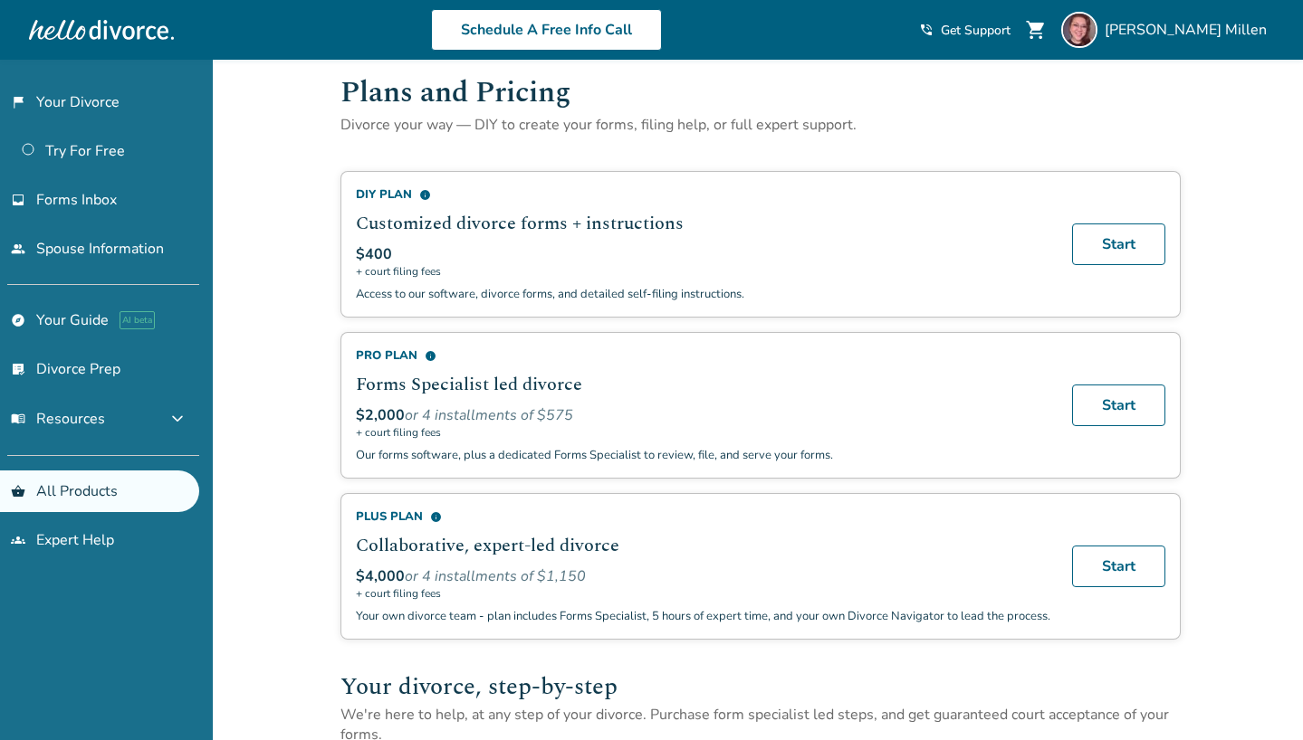
scroll to position [22, 0]
